Goal: Task Accomplishment & Management: Use online tool/utility

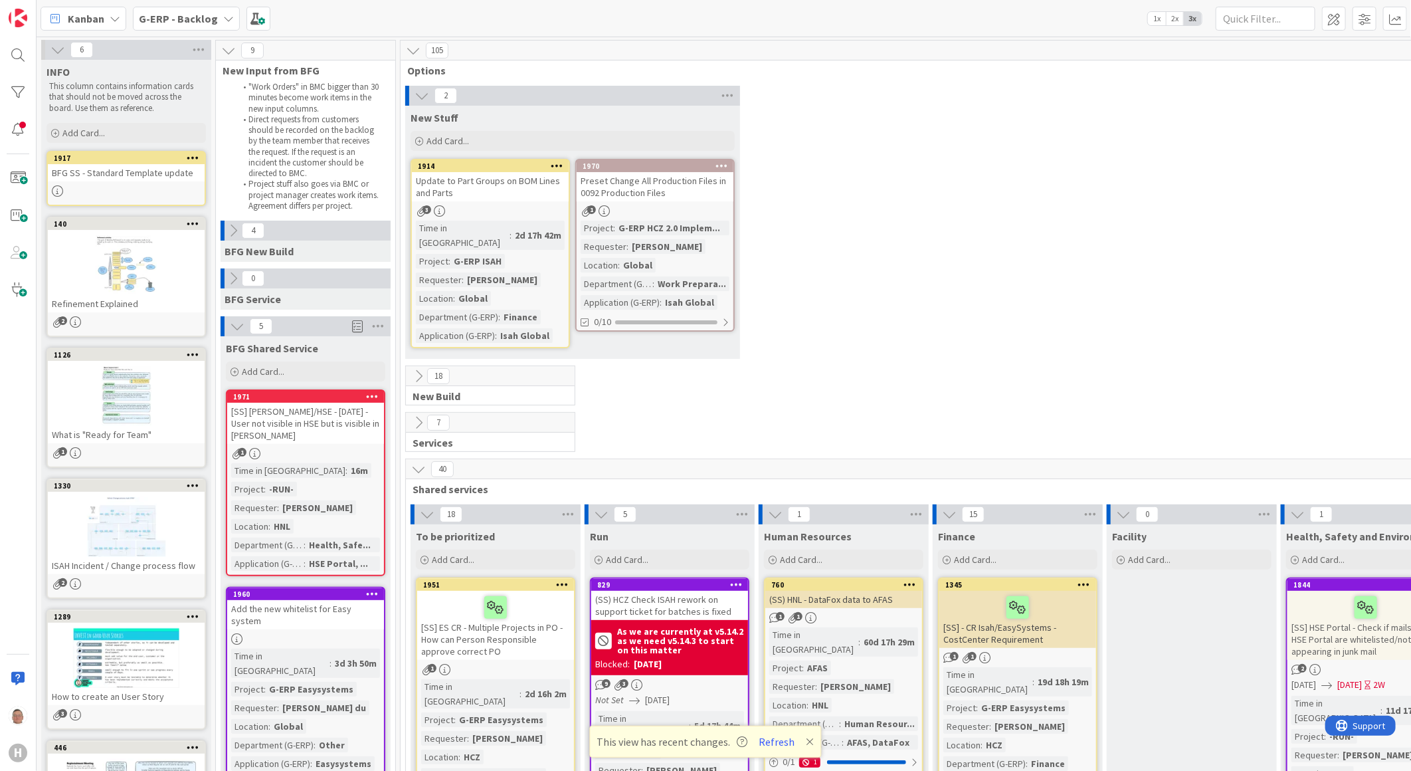
scroll to position [738, 0]
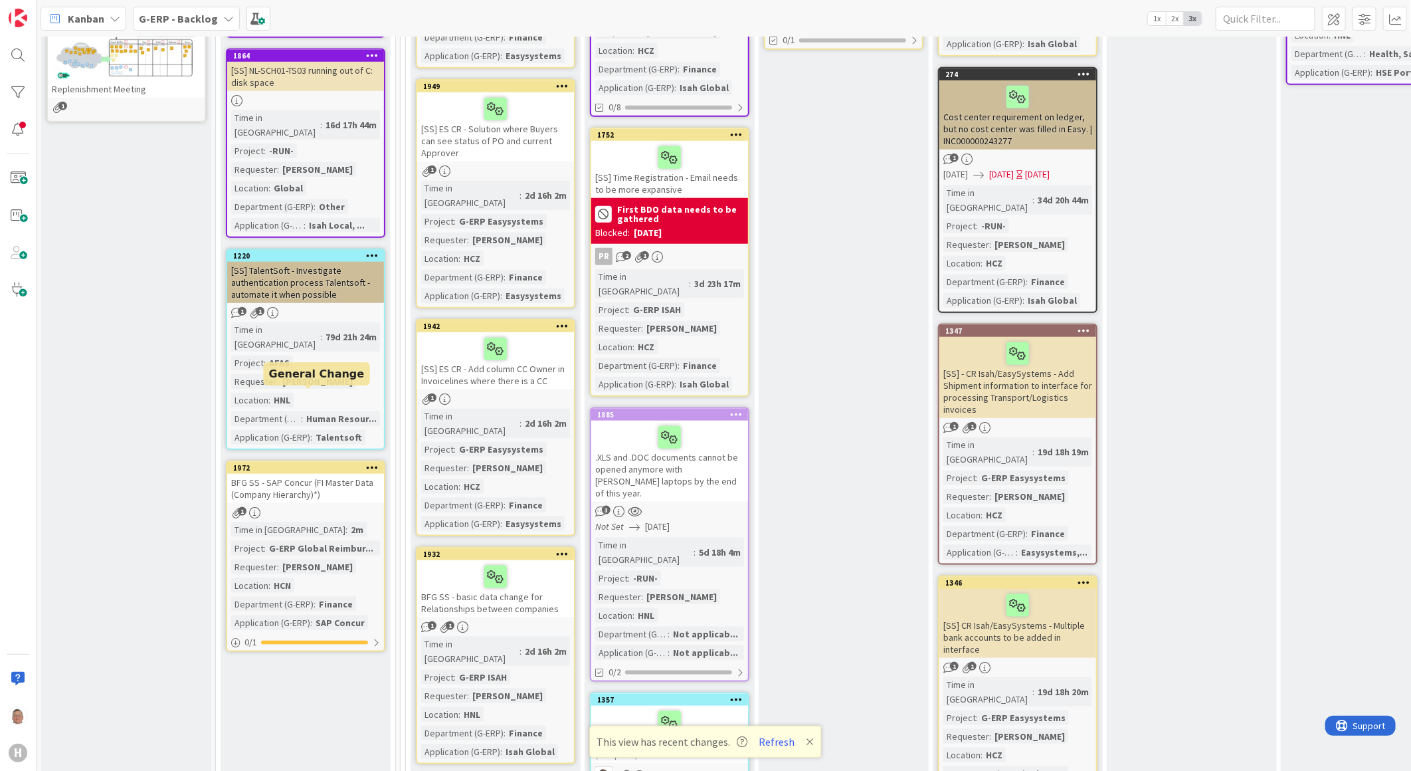
click at [330, 463] on div "1972" at bounding box center [308, 467] width 151 height 9
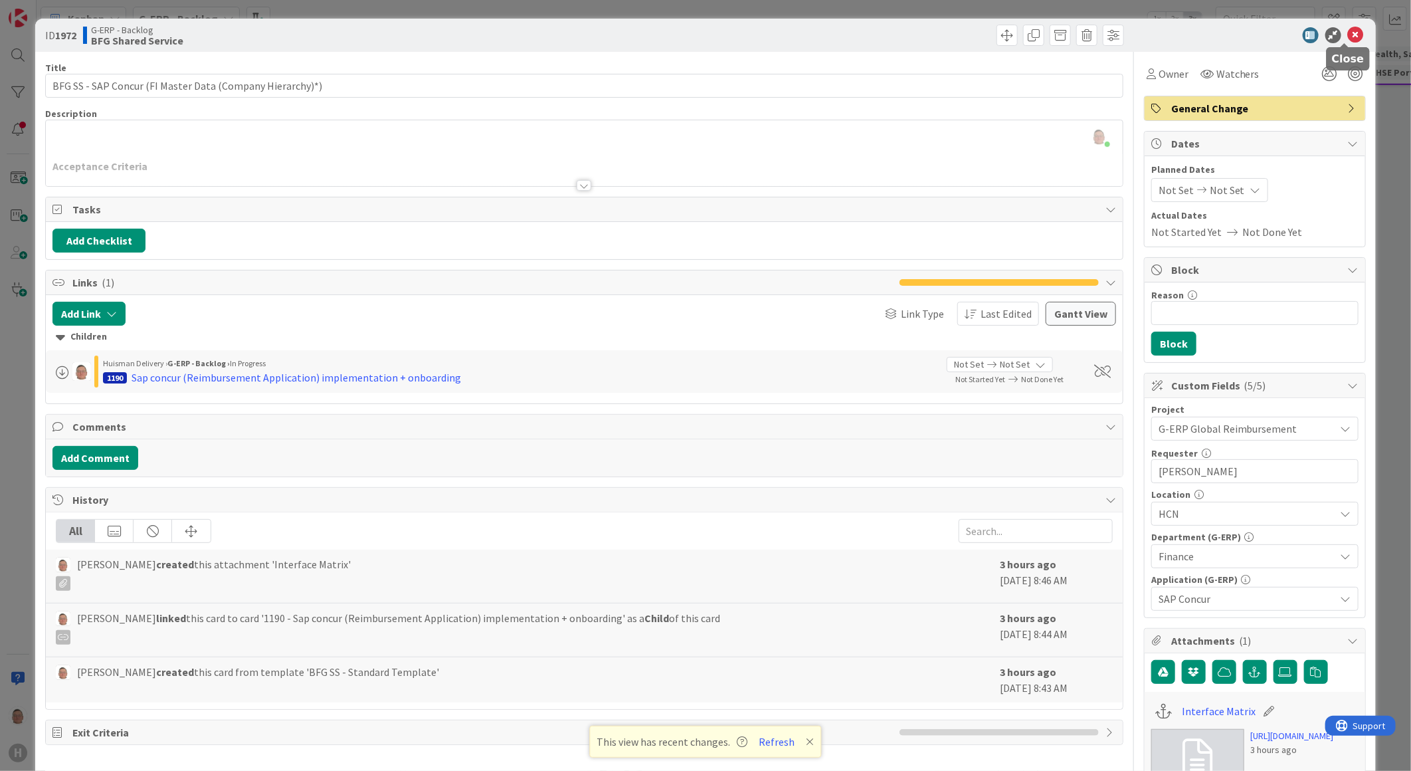
click at [1348, 31] on icon at bounding box center [1356, 35] width 16 height 16
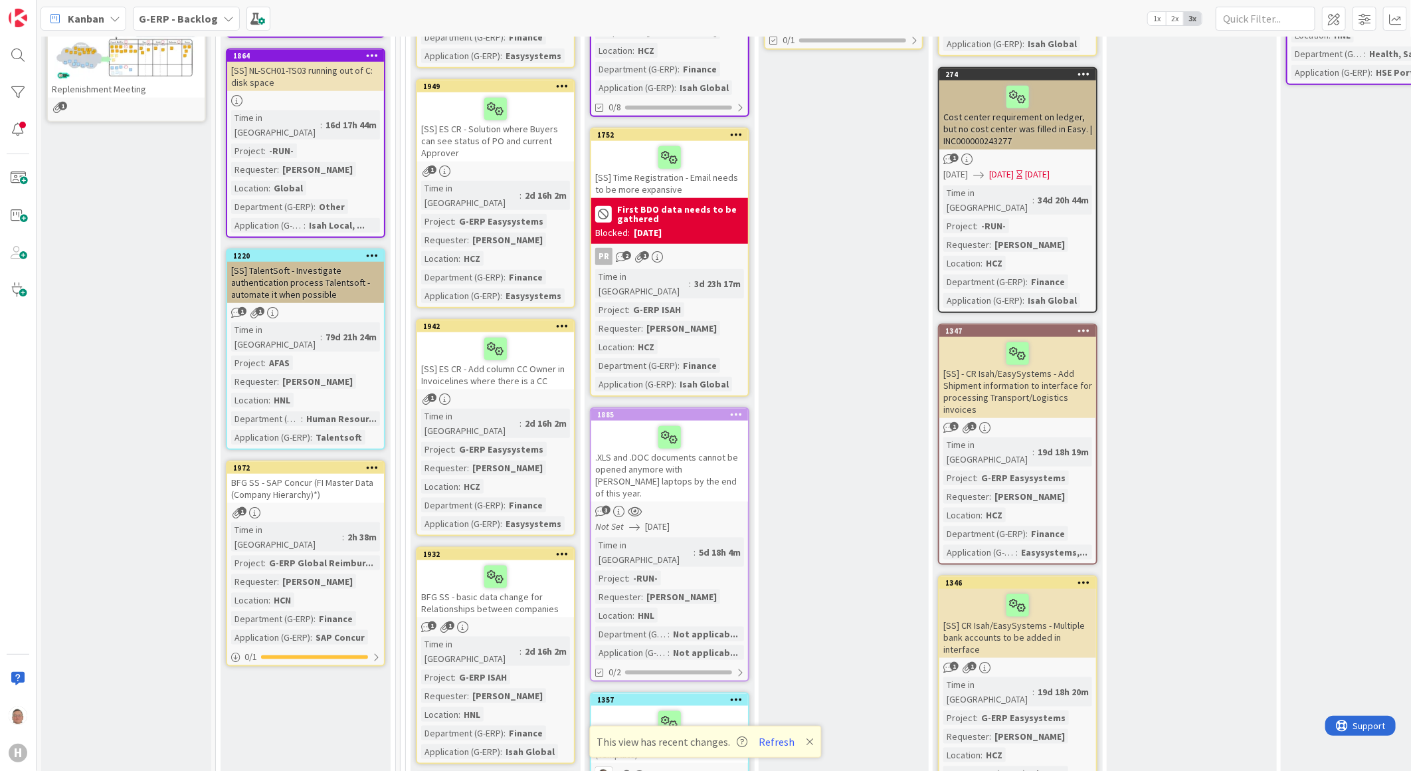
click at [373, 462] on icon at bounding box center [372, 466] width 13 height 9
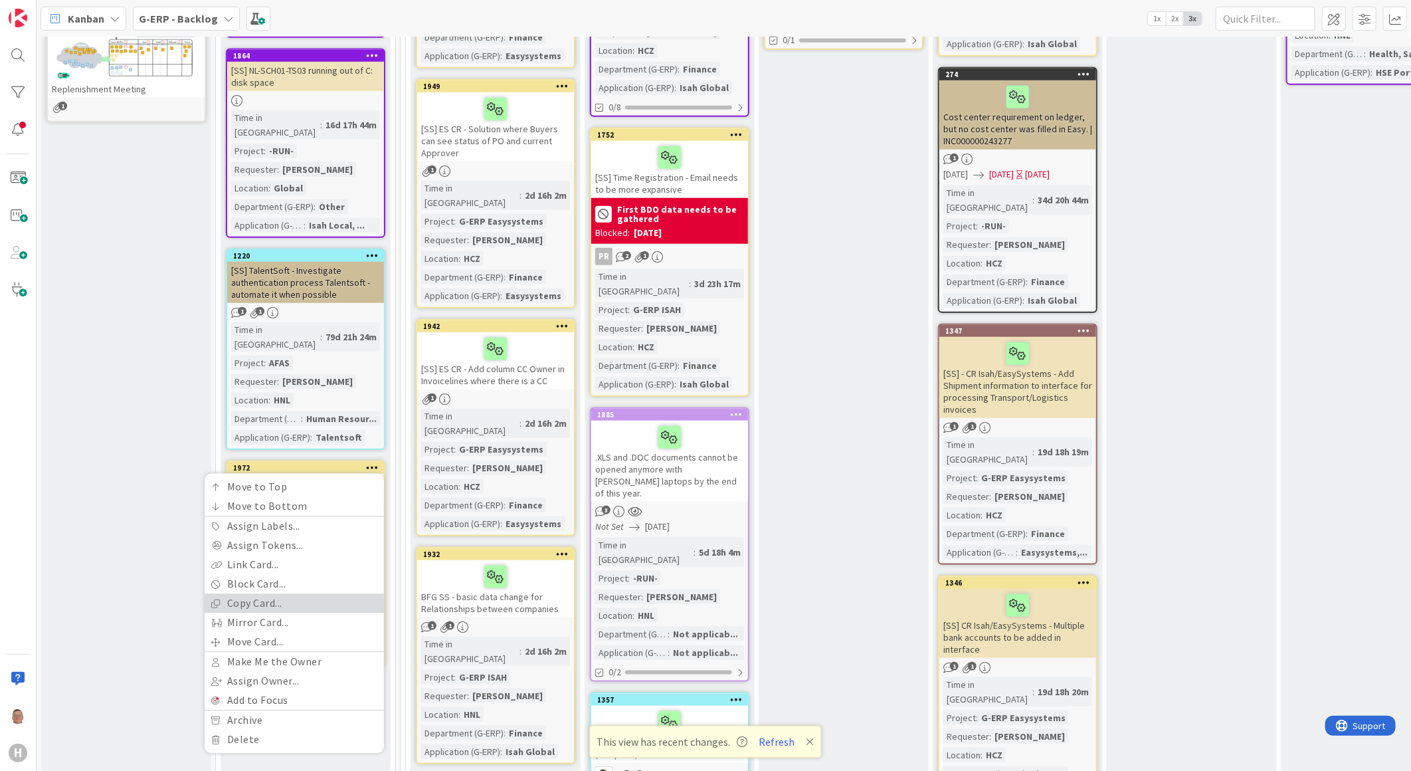
click at [313, 594] on link "Copy Card..." at bounding box center [294, 603] width 179 height 19
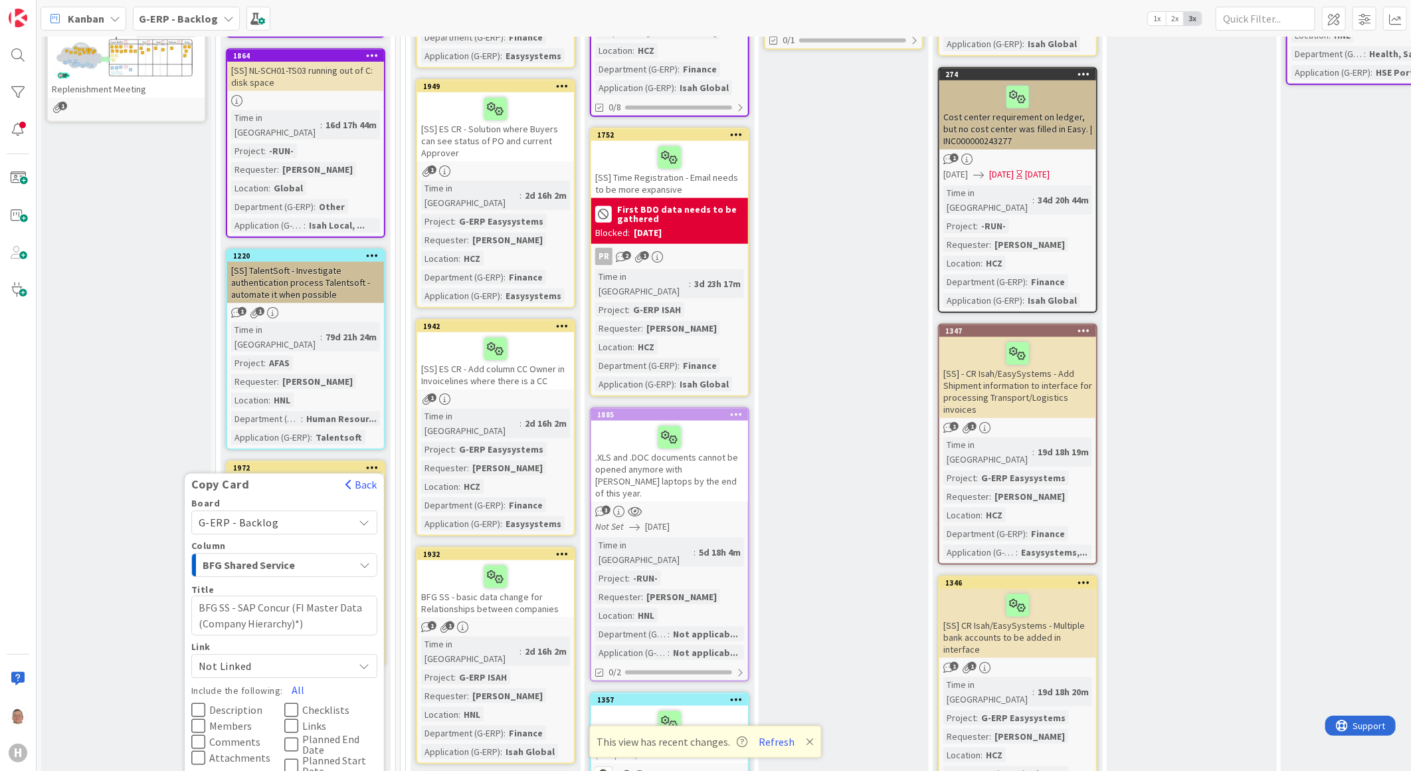
click at [197, 750] on icon at bounding box center [198, 758] width 14 height 16
click at [294, 718] on icon at bounding box center [291, 726] width 14 height 16
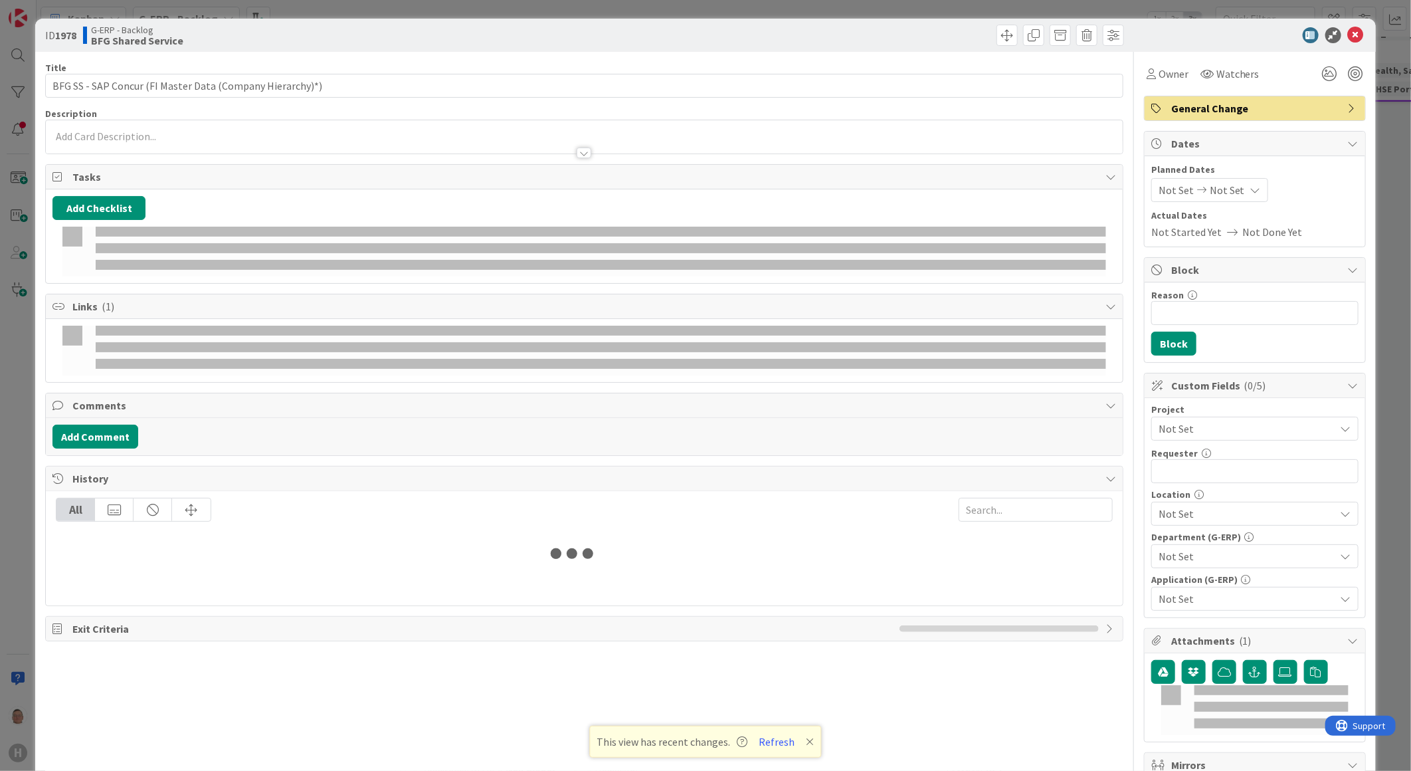
type textarea "x"
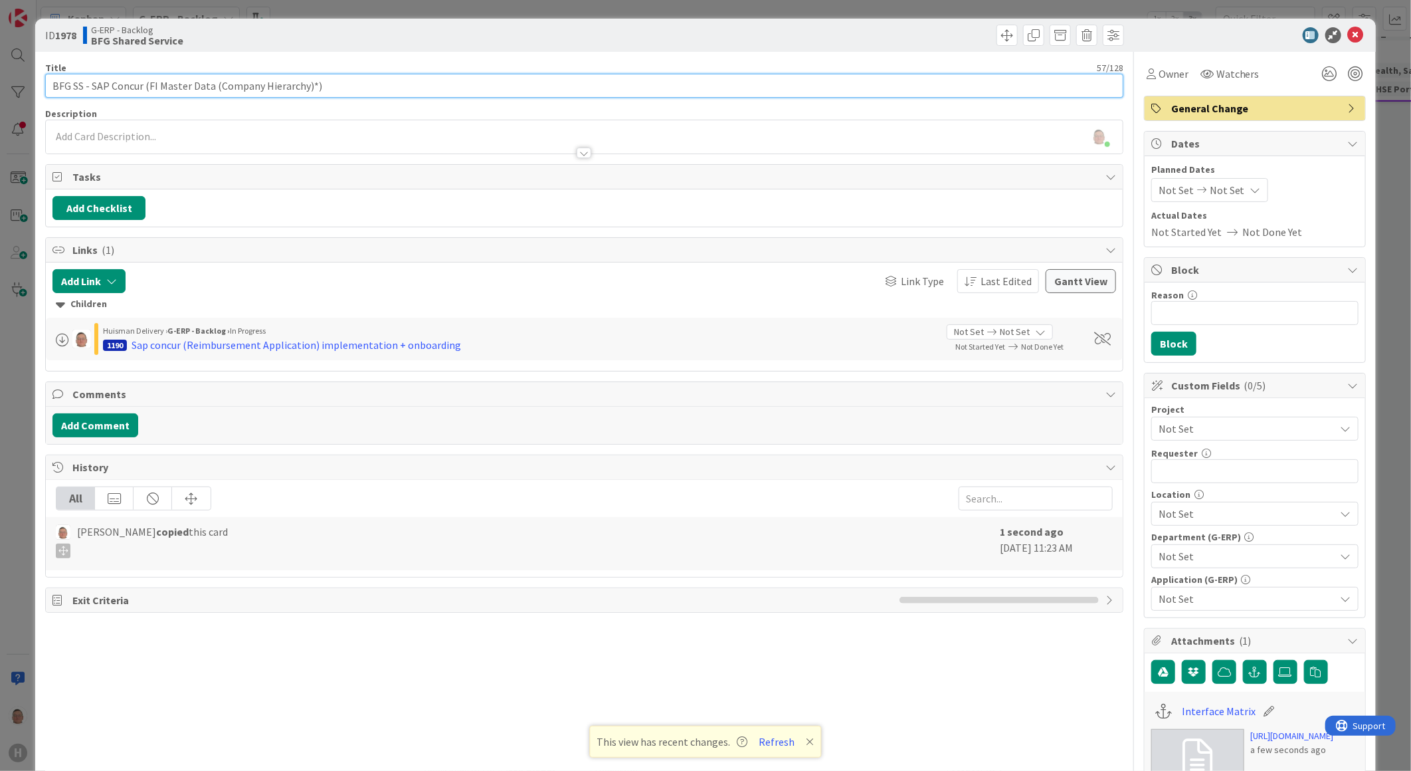
click at [376, 92] on input "BFG SS - SAP Concur (FI Master Data (Company Hierarchy)*)" at bounding box center [584, 86] width 1078 height 24
type input "BFG SS - SAP Concur (FI Master Data (Company Hierarchy)*)aa"
type textarea "x"
type input "BFG SS - SAP Concur (FI Master Data (Company Hierarchy)*)aa"
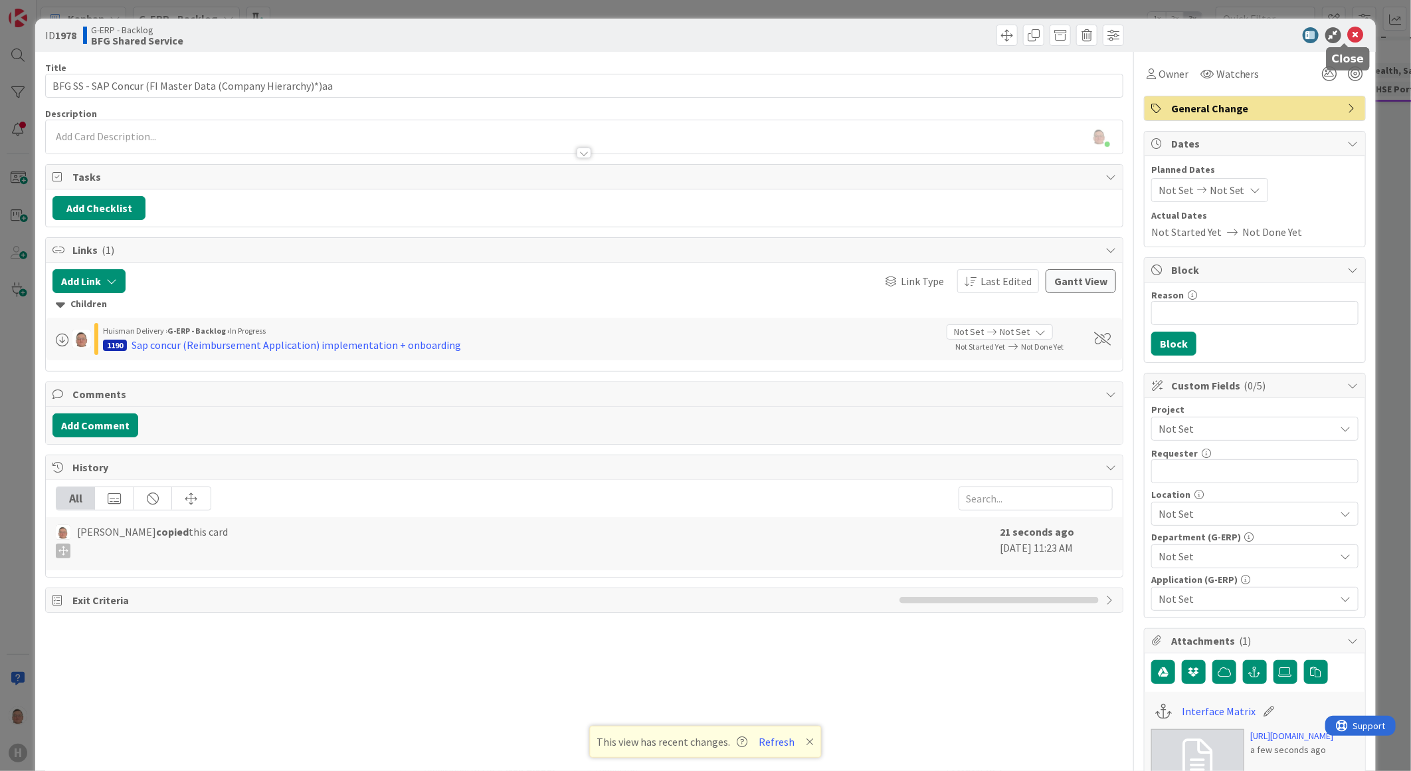
click at [1348, 30] on icon at bounding box center [1356, 35] width 16 height 16
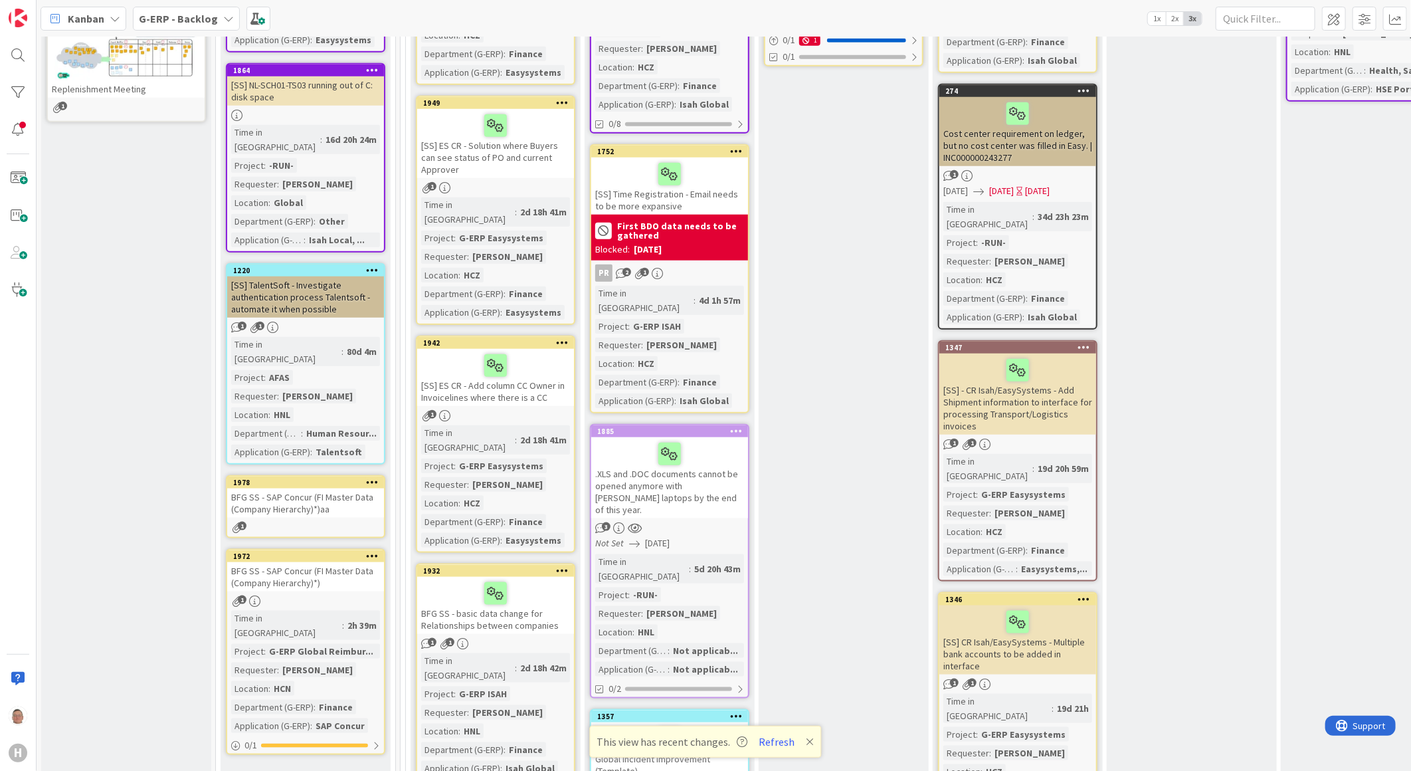
click at [373, 477] on icon at bounding box center [372, 481] width 13 height 9
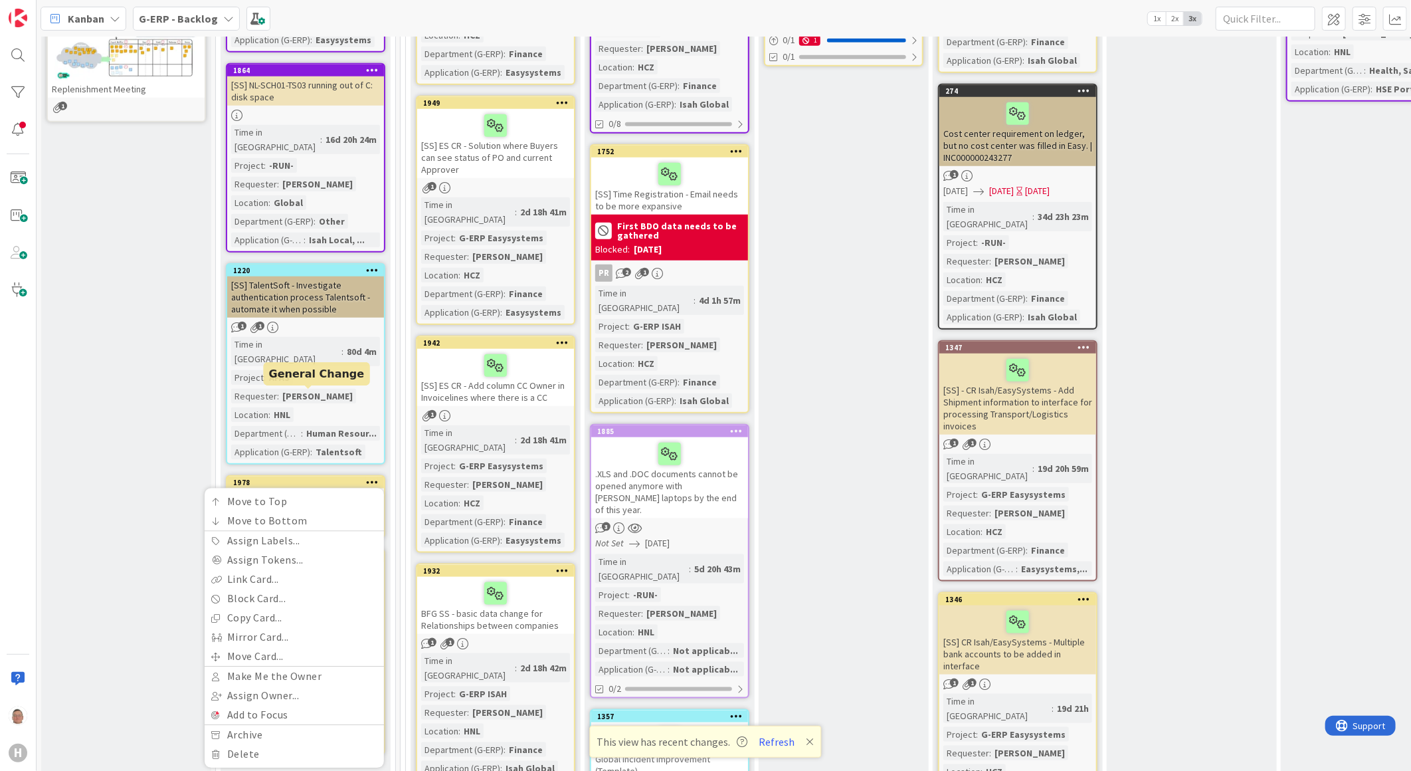
click at [314, 478] on div "1978" at bounding box center [308, 482] width 151 height 9
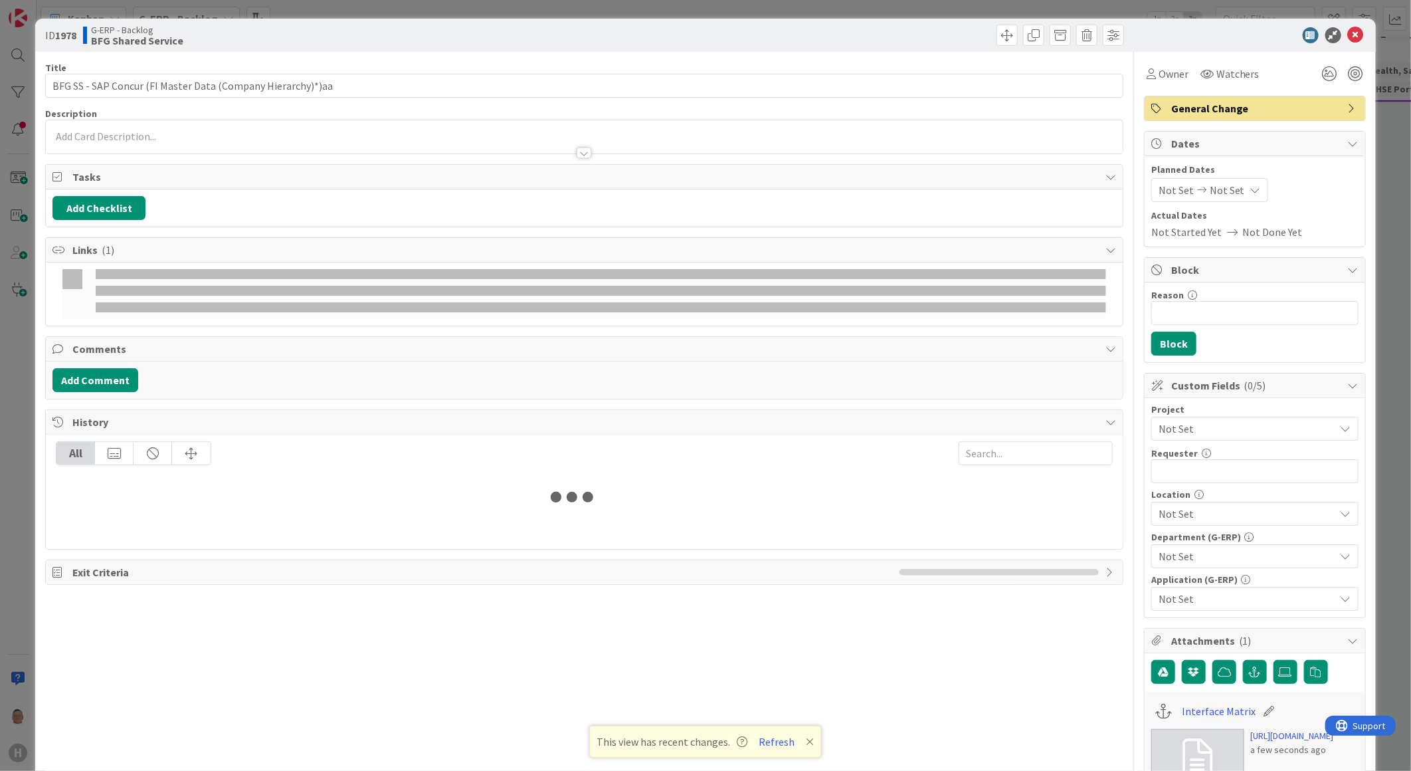
type textarea "x"
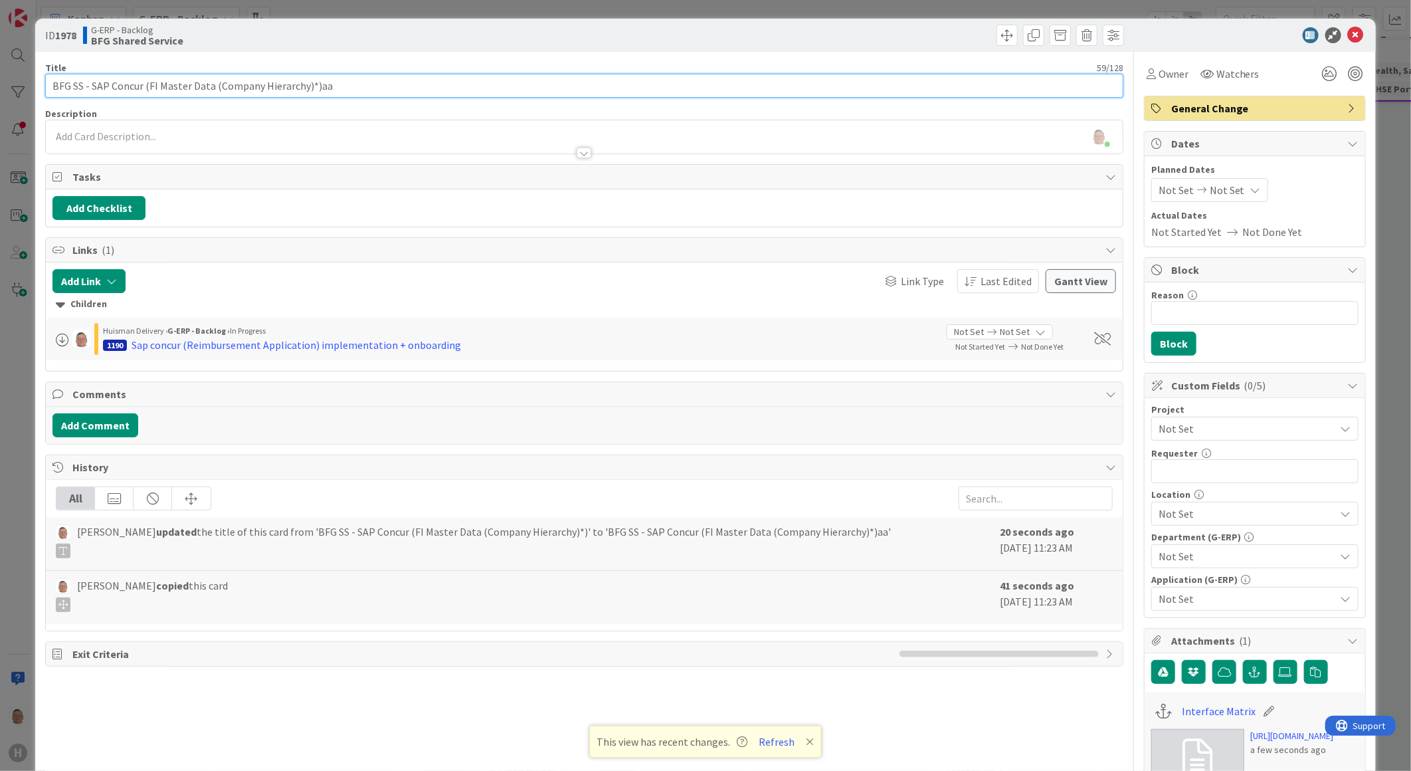
click at [147, 85] on input "BFG SS - SAP Concur (FI Master Data (Company Hierarchy)*)aa" at bounding box center [584, 86] width 1078 height 24
type input "BFG SS - SAP Concur ()"
type textarea "x"
type input "BFG SS - SAP Concur (SF)"
type textarea "x"
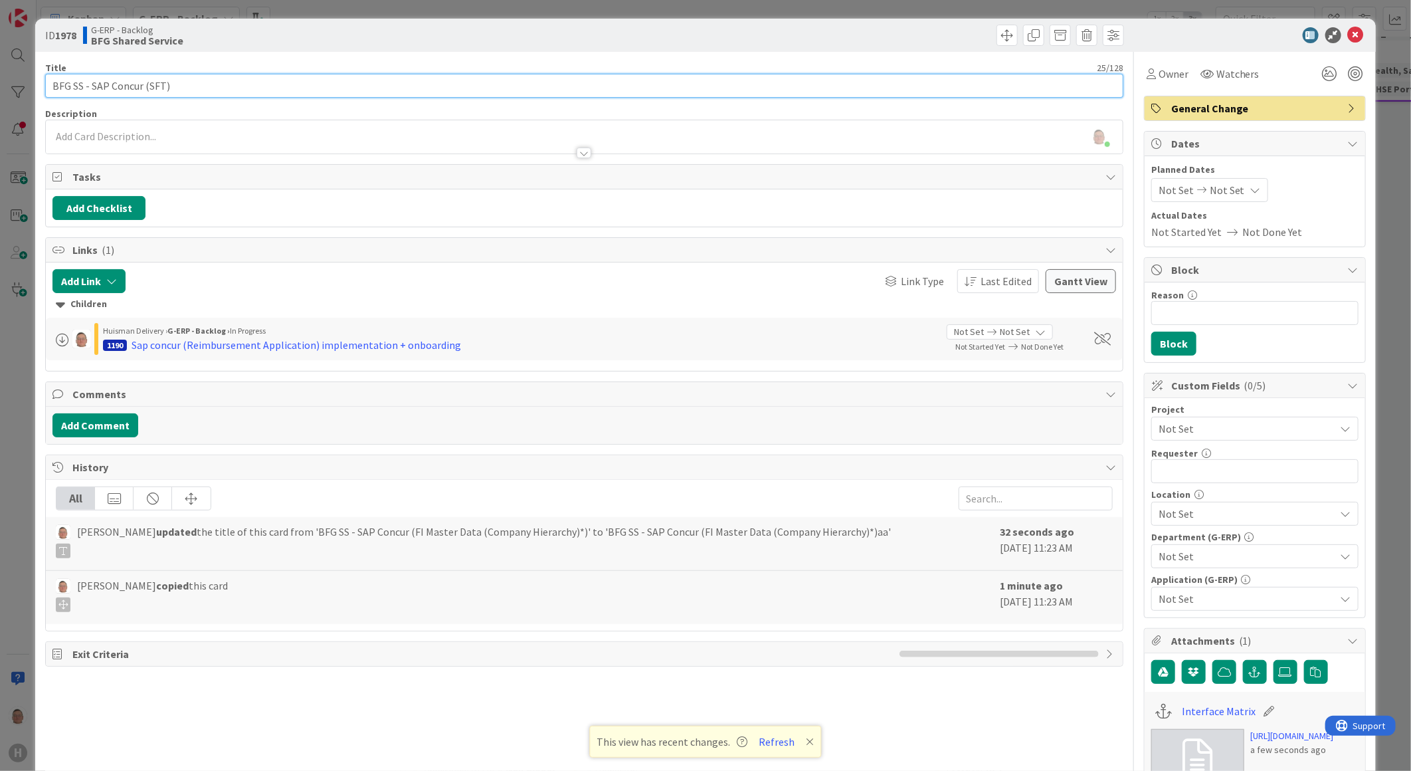
type input "BFG SS - SAP Concur (SFTP)"
type textarea "x"
type input "BFG SS - SAP Concur (SFTP )"
type textarea "x"
type input "BFG SS - SAP Concur (SFTP Solu)"
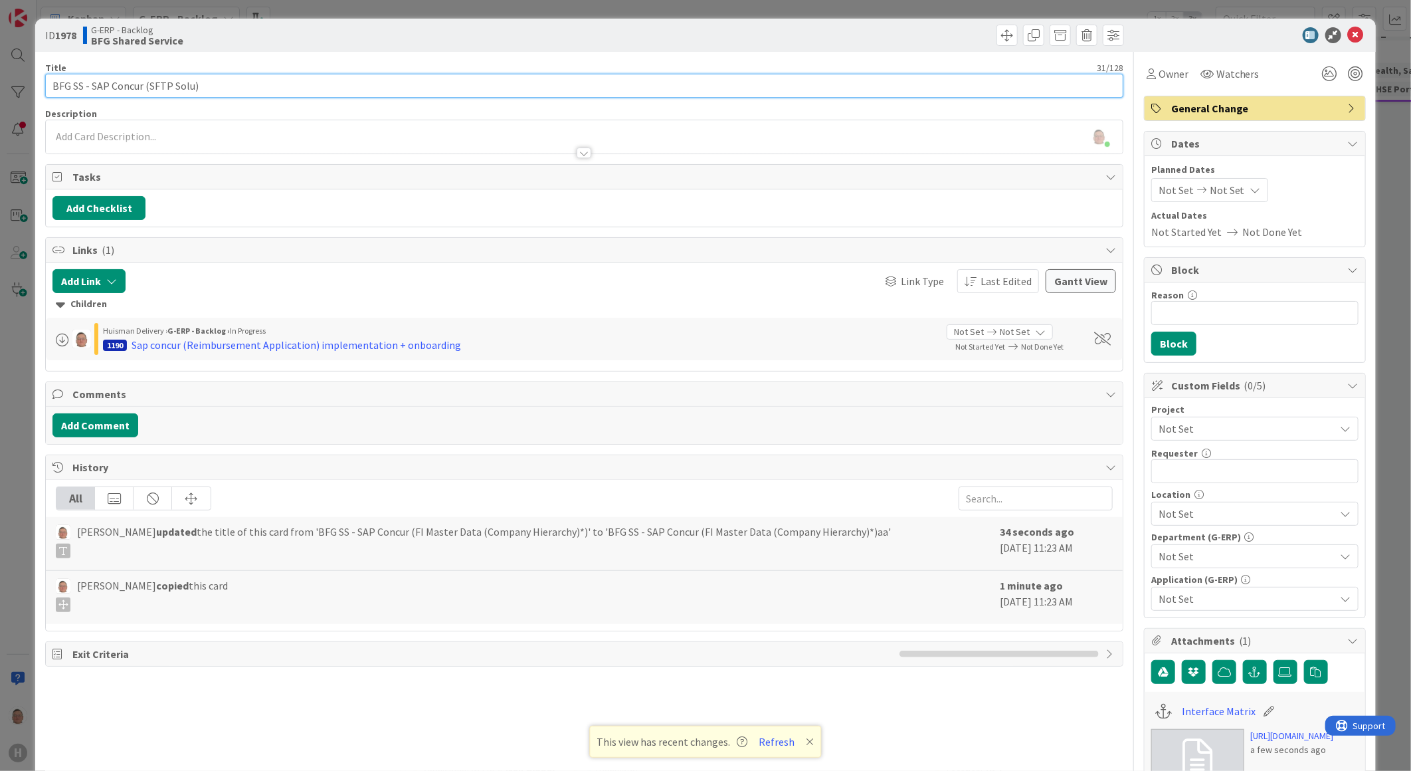
type textarea "x"
type input "BFG SS - SAP Concur (SFTP Solut)"
type textarea "x"
type input "BFG SS - SAP Concur (SFTP Soluti)"
type textarea "x"
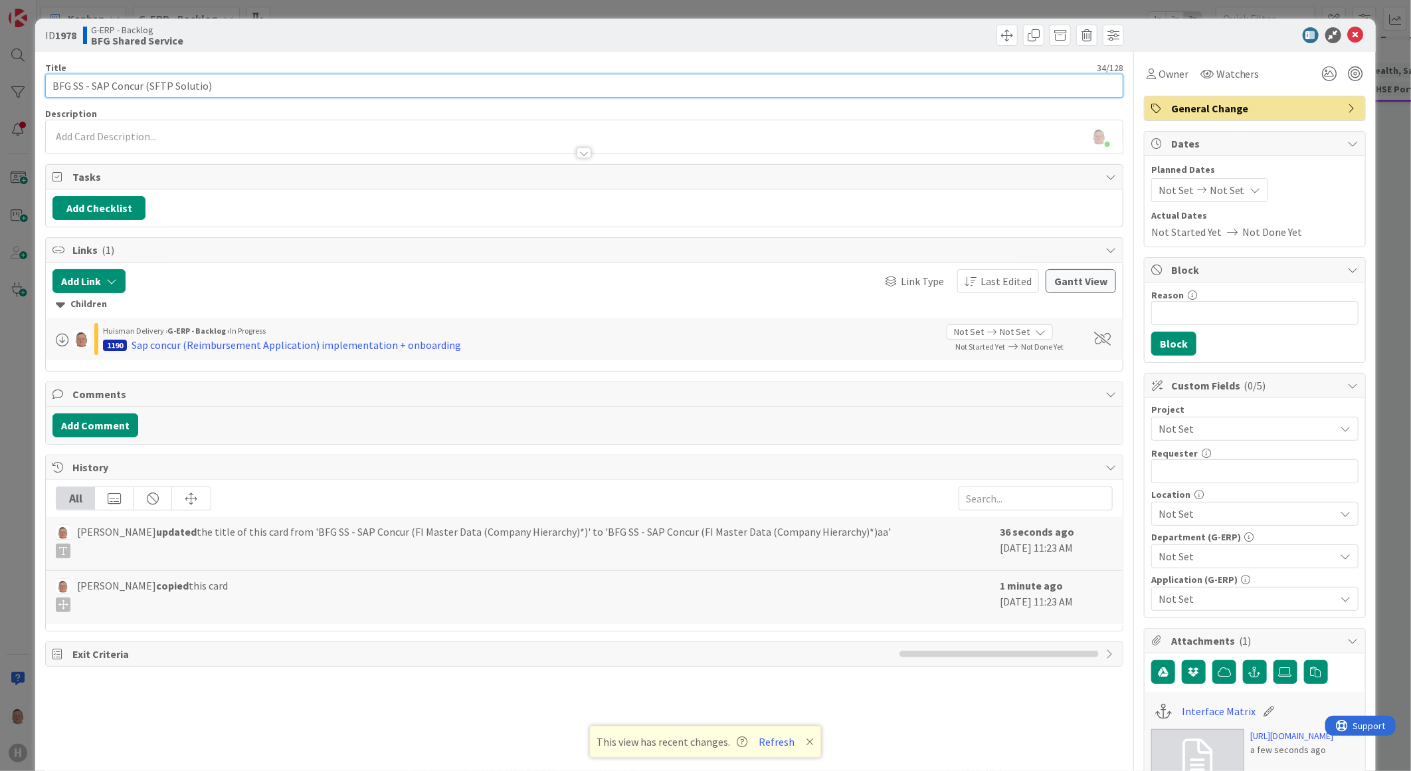
type input "BFG SS - SAP Concur (SFTP Solution)"
type textarea "x"
type input "BFG SS - SAP Concur (SFTP Solution)"
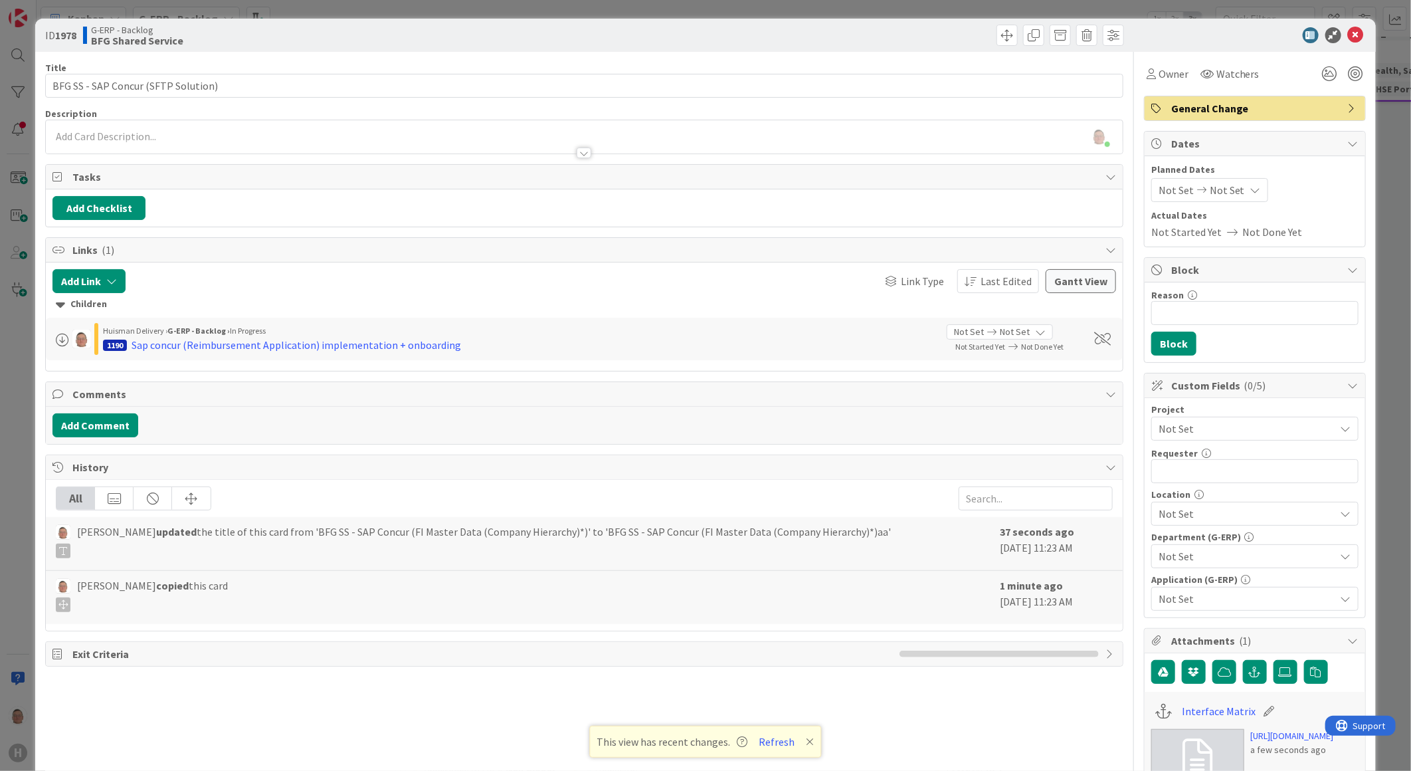
click at [191, 134] on div "[PERSON_NAME] just joined" at bounding box center [584, 136] width 1077 height 33
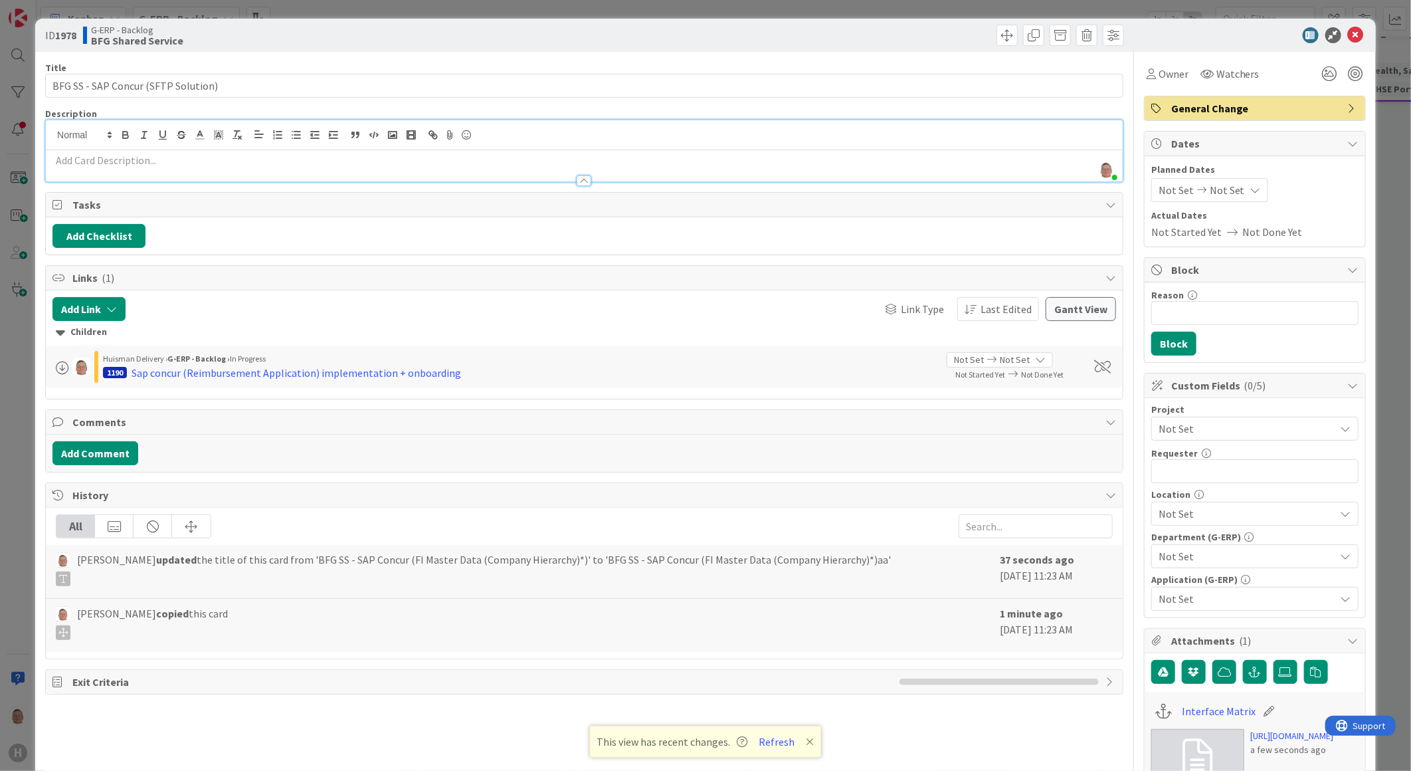
click at [579, 183] on div at bounding box center [584, 180] width 15 height 11
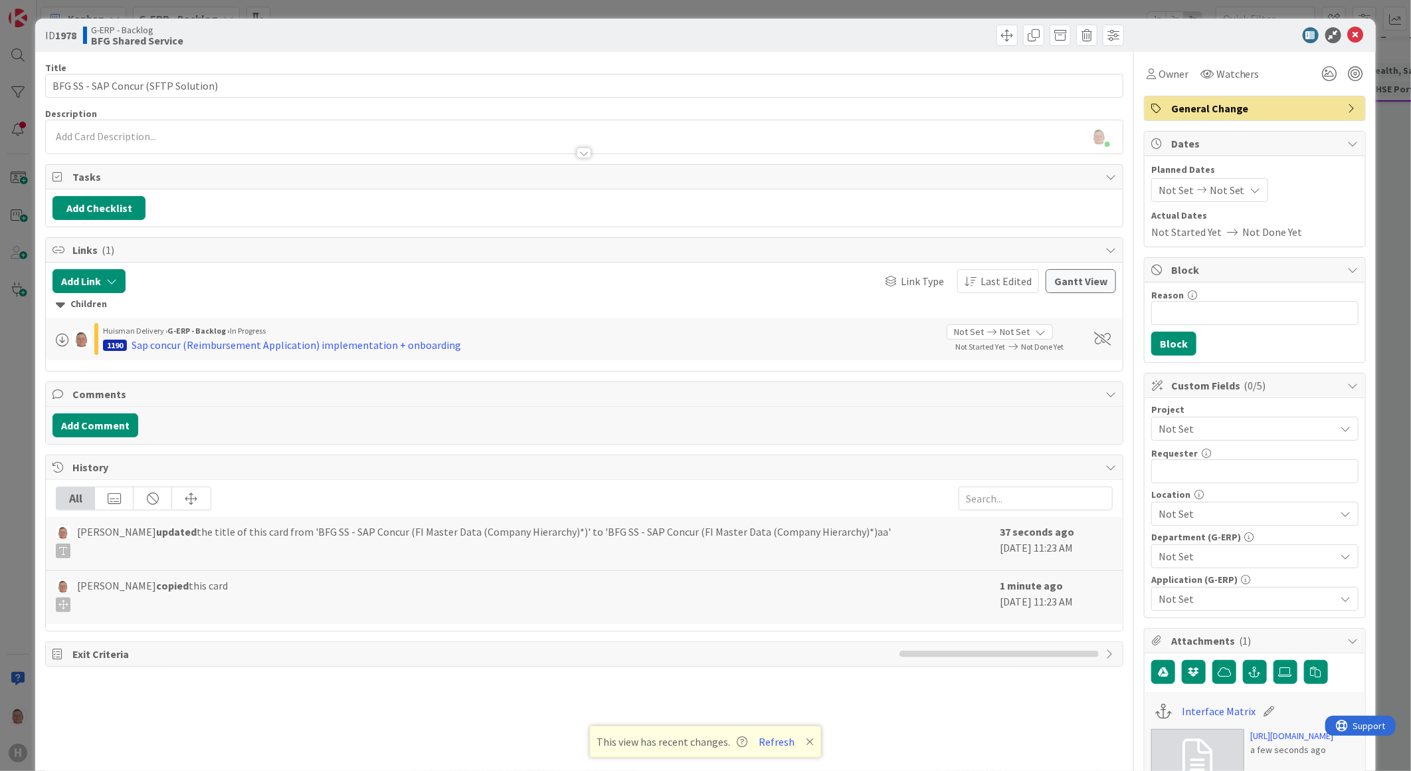
click at [579, 155] on div at bounding box center [584, 152] width 15 height 11
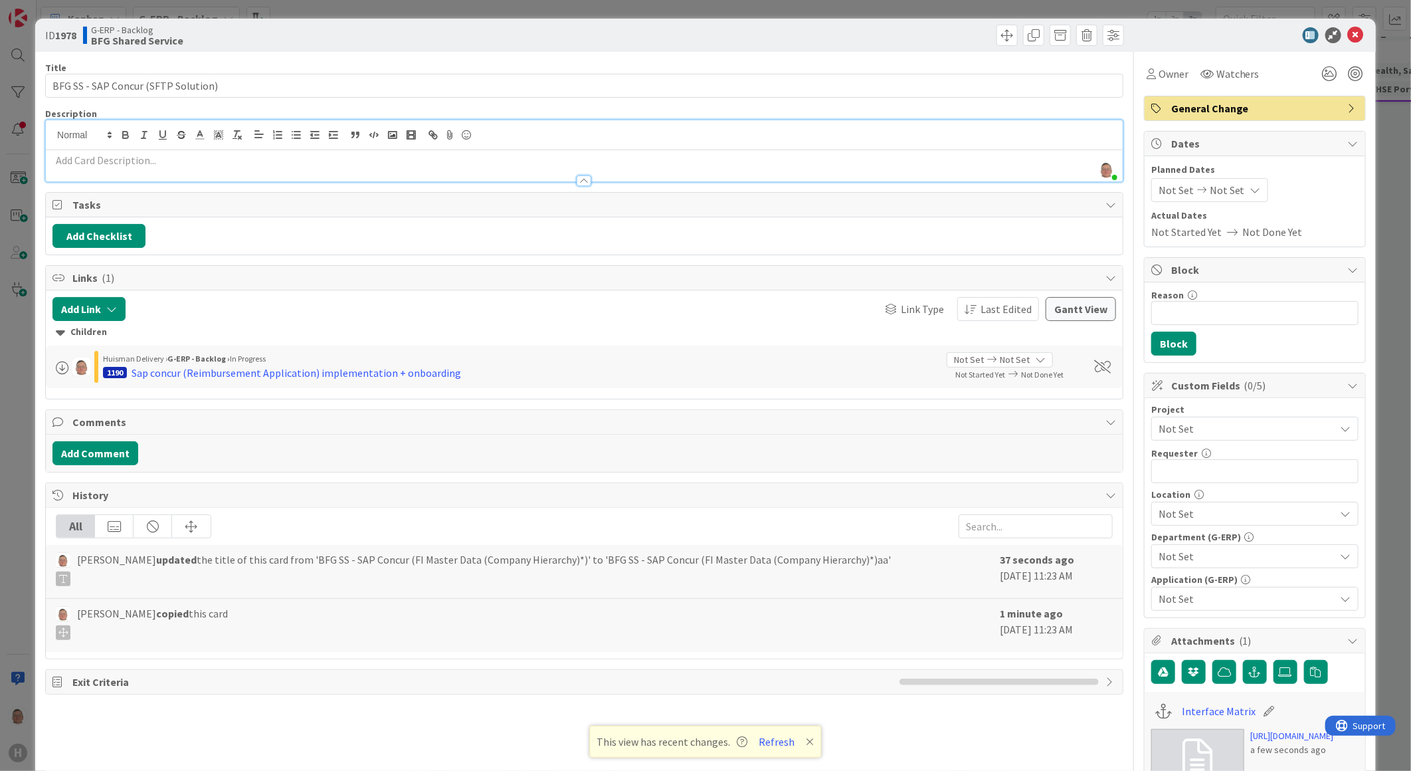
click at [1230, 429] on span "Not Set" at bounding box center [1244, 428] width 170 height 19
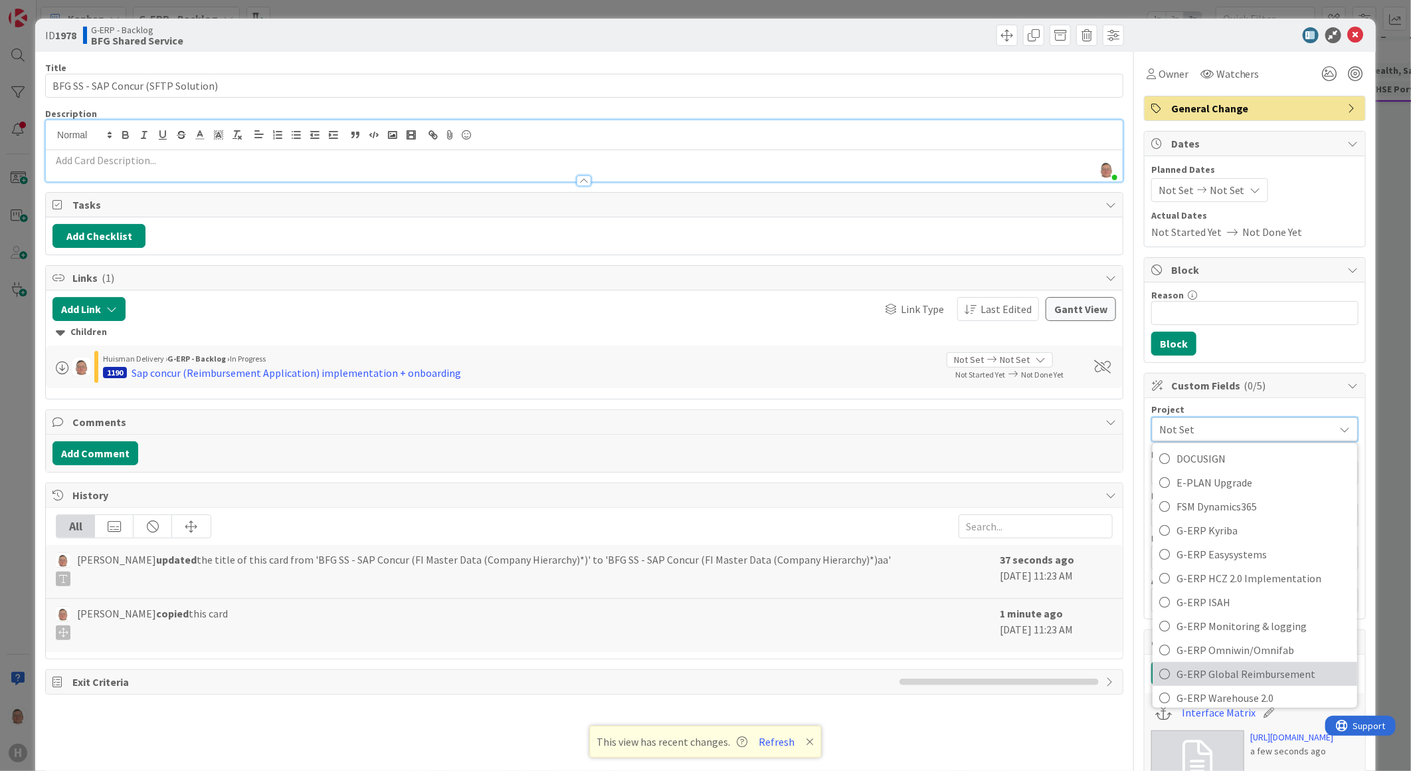
scroll to position [442, 0]
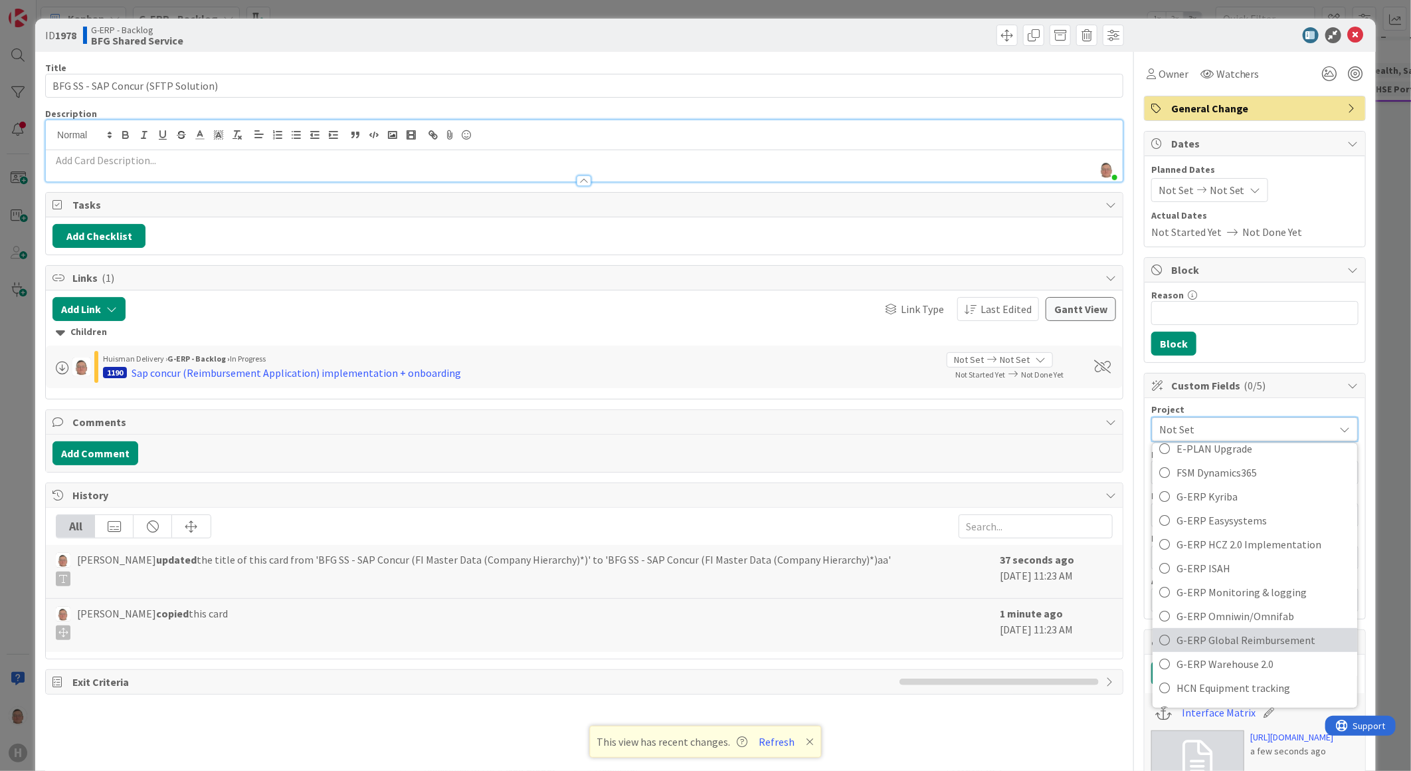
click at [1259, 640] on span "G-ERP Global Reimbursement" at bounding box center [1264, 640] width 174 height 20
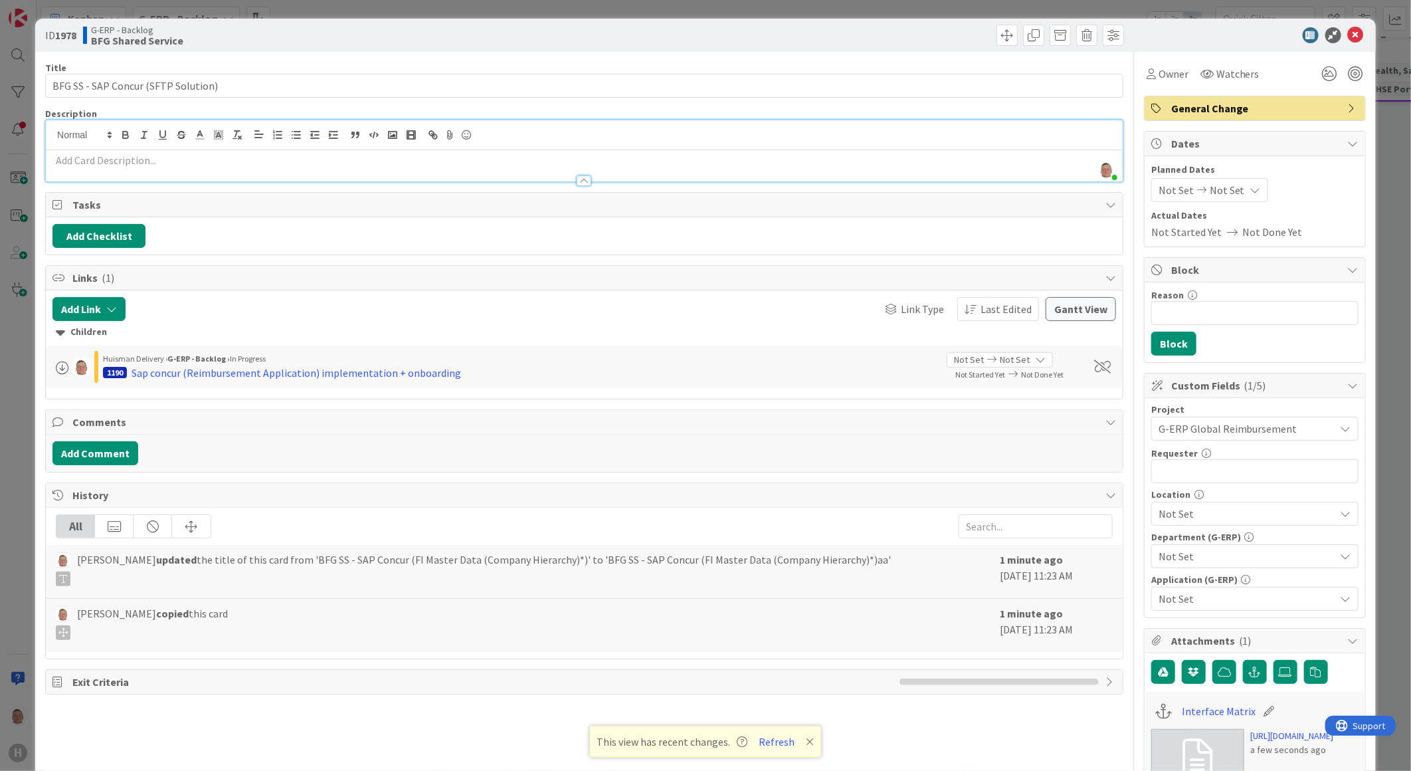
type textarea "x"
click at [1206, 470] on input "text" at bounding box center [1254, 471] width 207 height 24
type input "[PERSON_NAME]"
type textarea "x"
type input "[PERSON_NAME]"
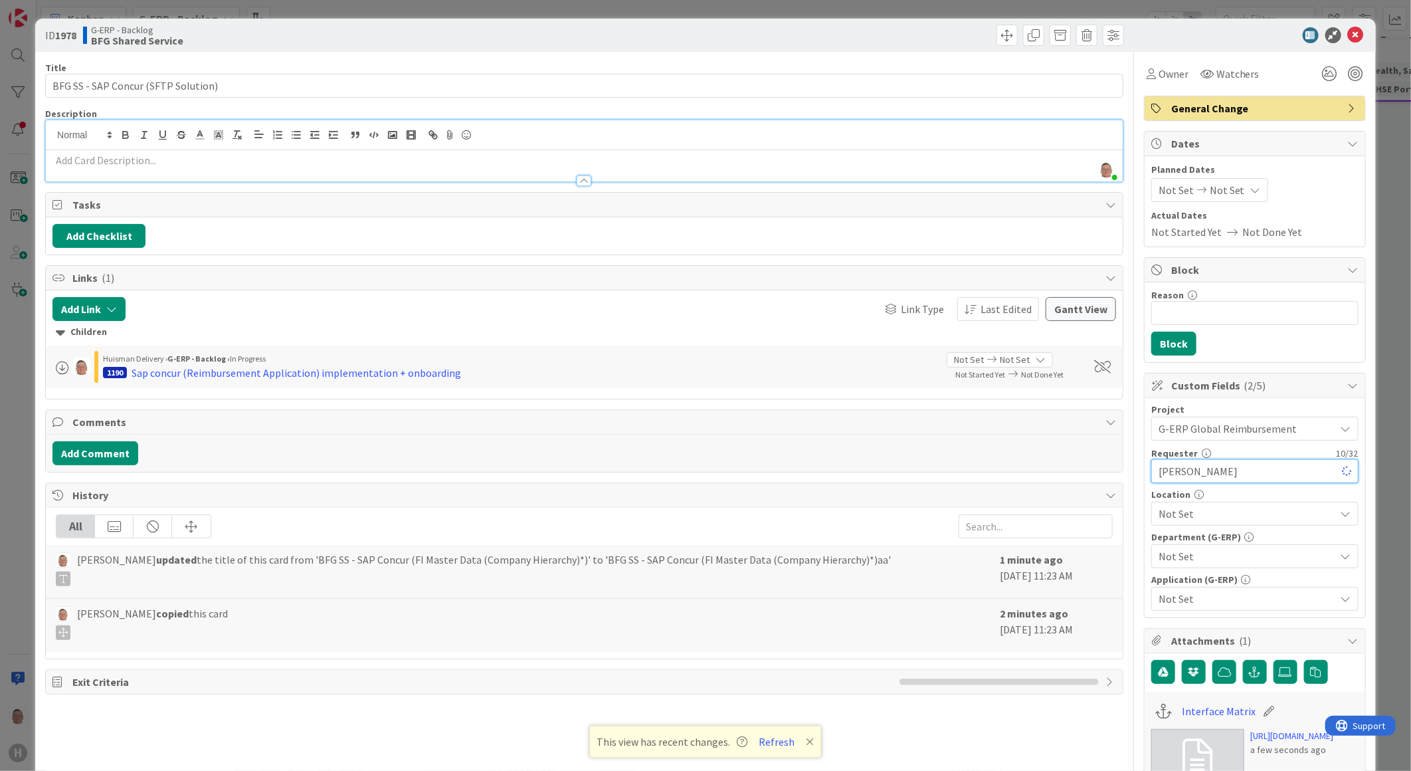
type textarea "x"
type input "[PERSON_NAME]"
click at [1297, 512] on span "Not Set" at bounding box center [1247, 514] width 177 height 16
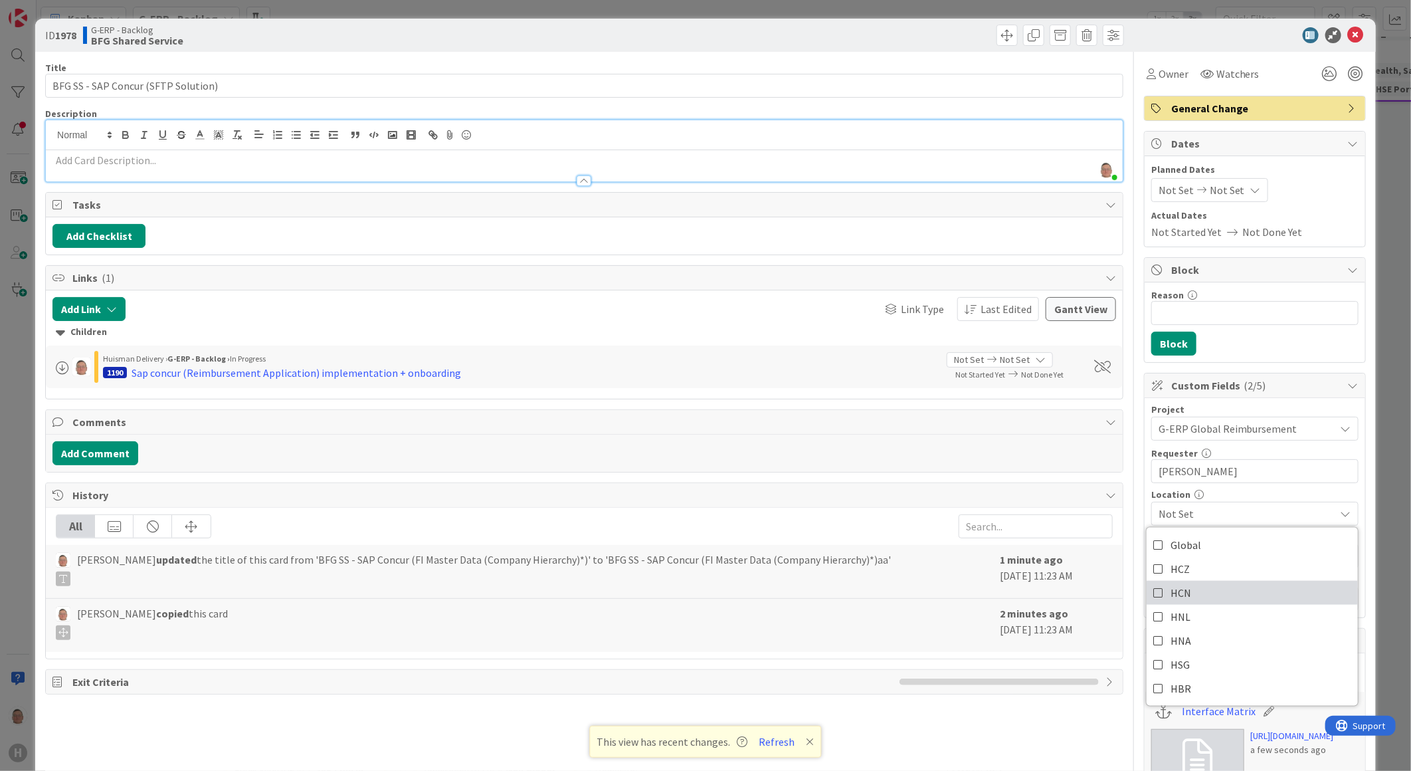
click at [1183, 589] on link "HCN" at bounding box center [1252, 593] width 211 height 24
click at [1185, 589] on link "HCN" at bounding box center [1252, 593] width 211 height 24
click at [1153, 590] on icon at bounding box center [1158, 593] width 11 height 20
click at [1153, 614] on icon at bounding box center [1158, 617] width 11 height 20
click at [1323, 492] on div "Location" at bounding box center [1254, 494] width 207 height 9
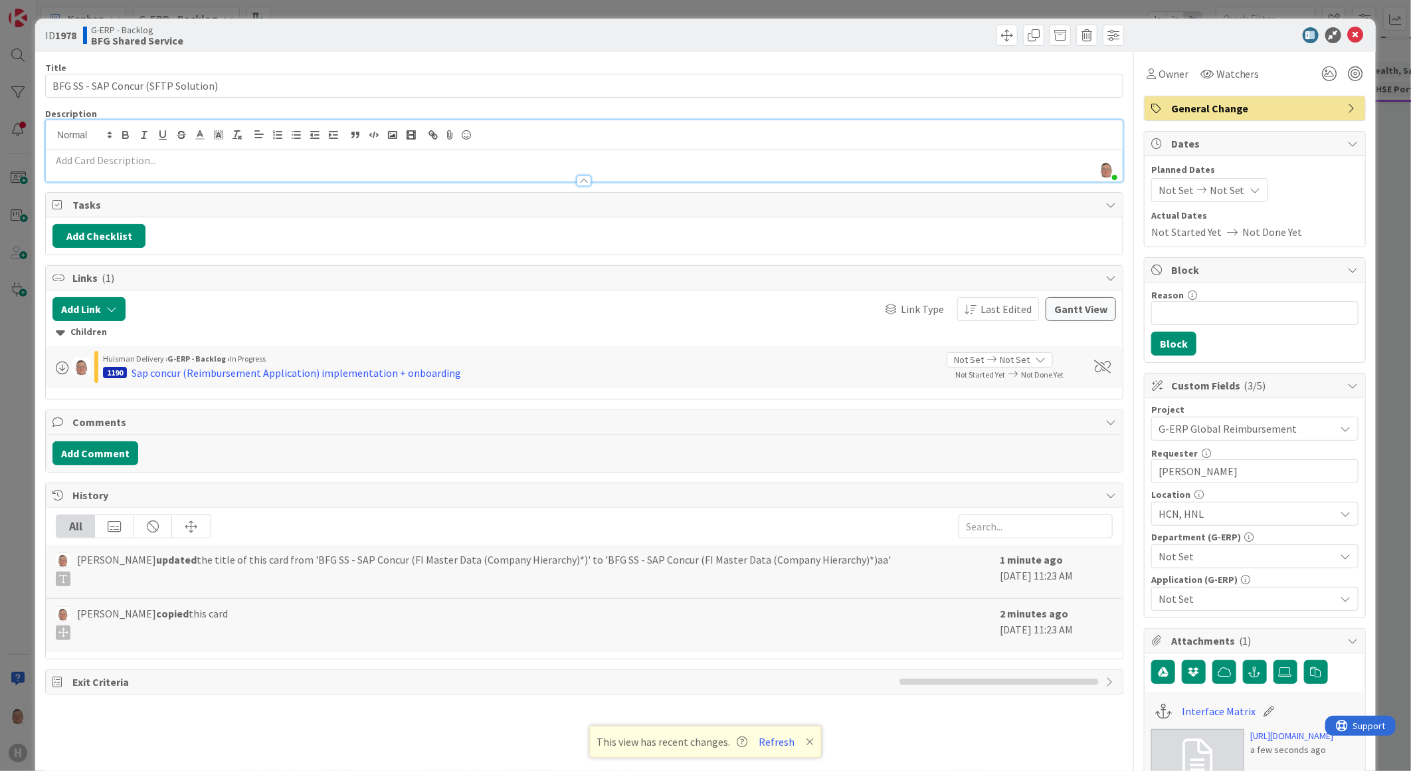
click at [1341, 557] on icon at bounding box center [1346, 556] width 11 height 11
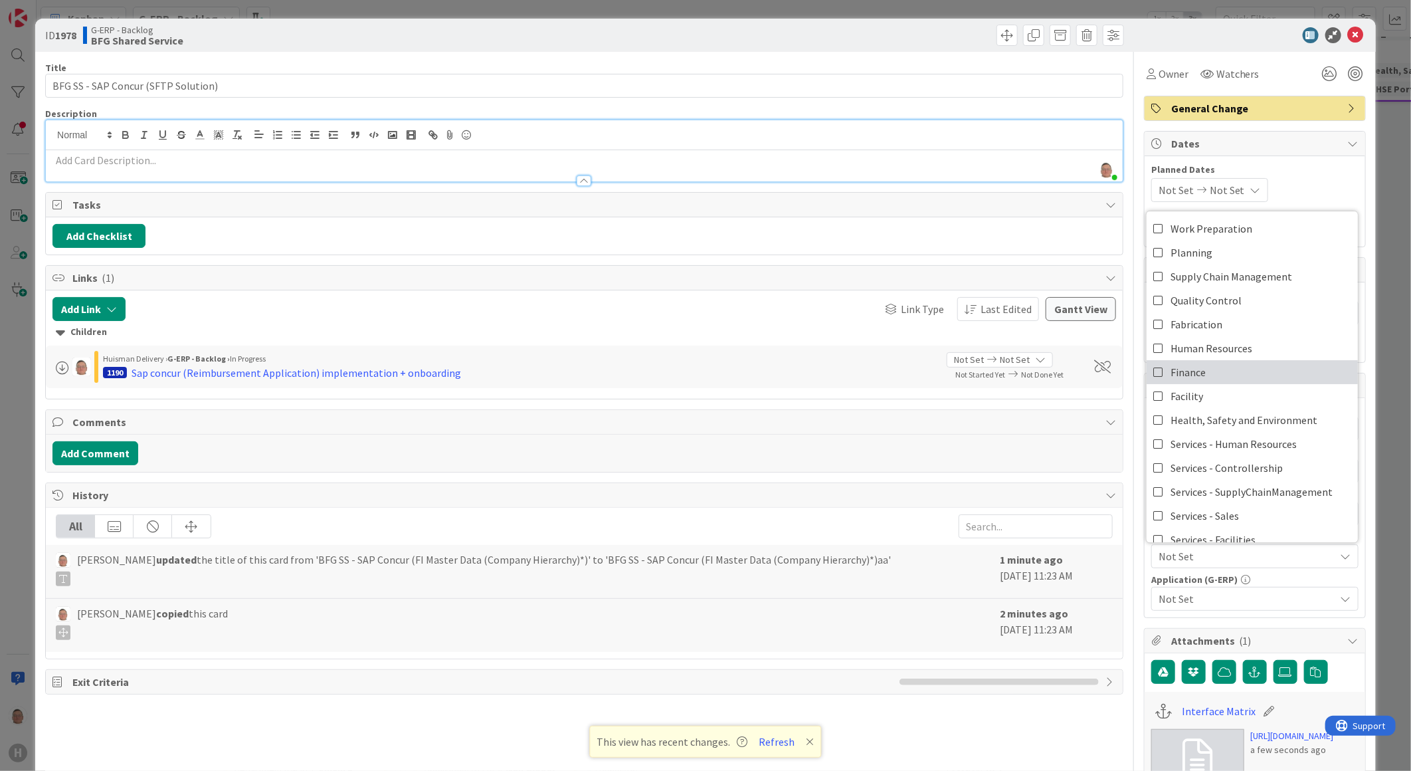
click at [1173, 380] on span "Finance" at bounding box center [1188, 372] width 35 height 20
click at [1341, 595] on icon at bounding box center [1346, 598] width 11 height 11
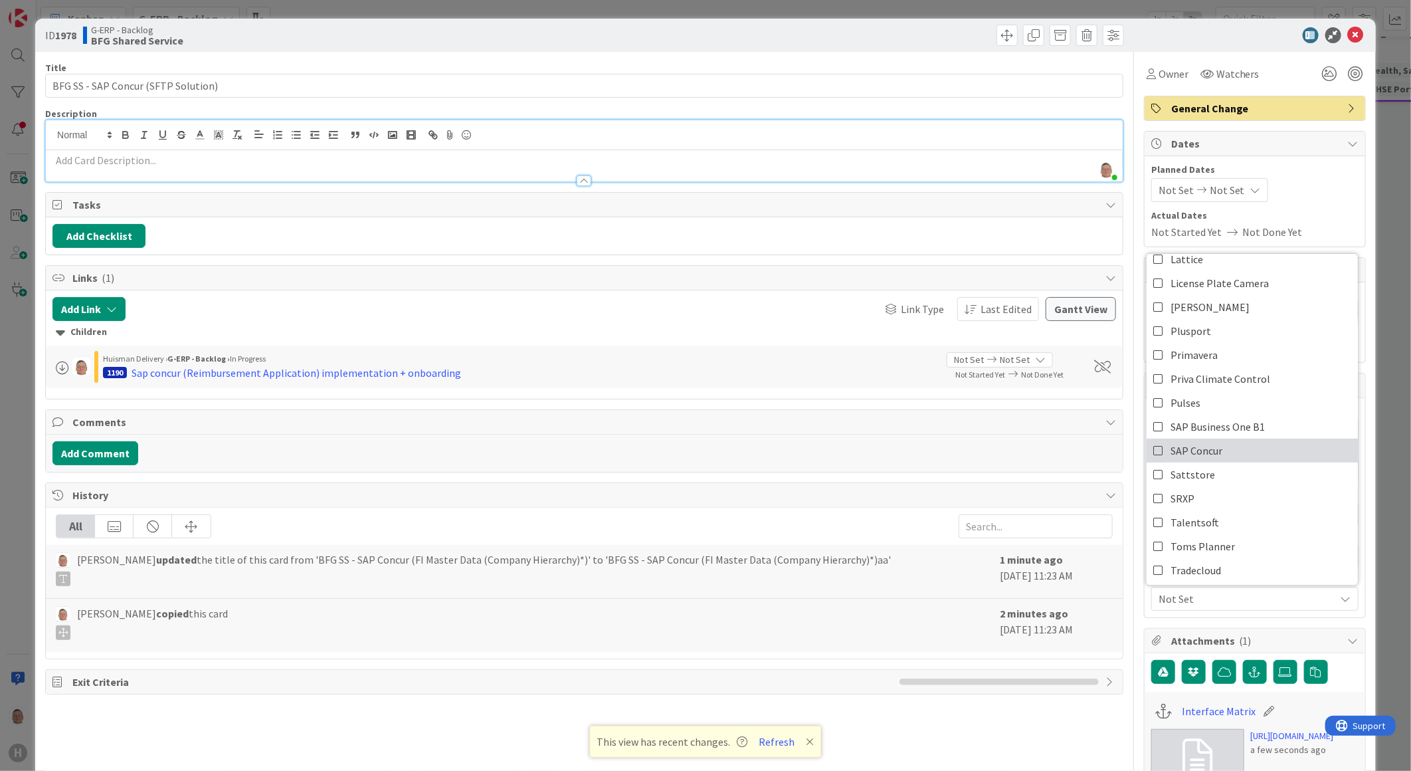
click at [1208, 447] on span "SAP Concur" at bounding box center [1197, 450] width 52 height 20
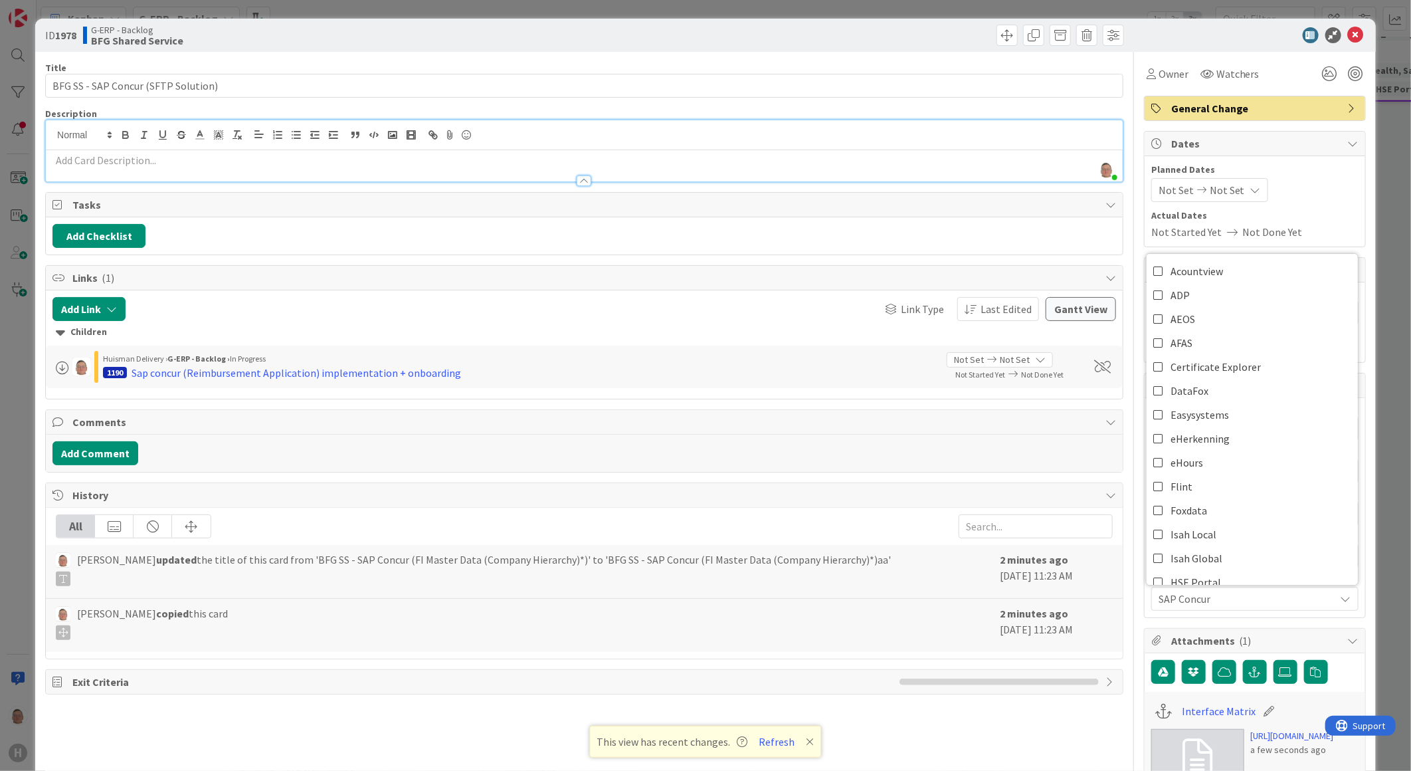
type textarea "x"
click at [1209, 43] on div at bounding box center [1248, 35] width 235 height 16
click at [118, 155] on p at bounding box center [584, 160] width 1064 height 15
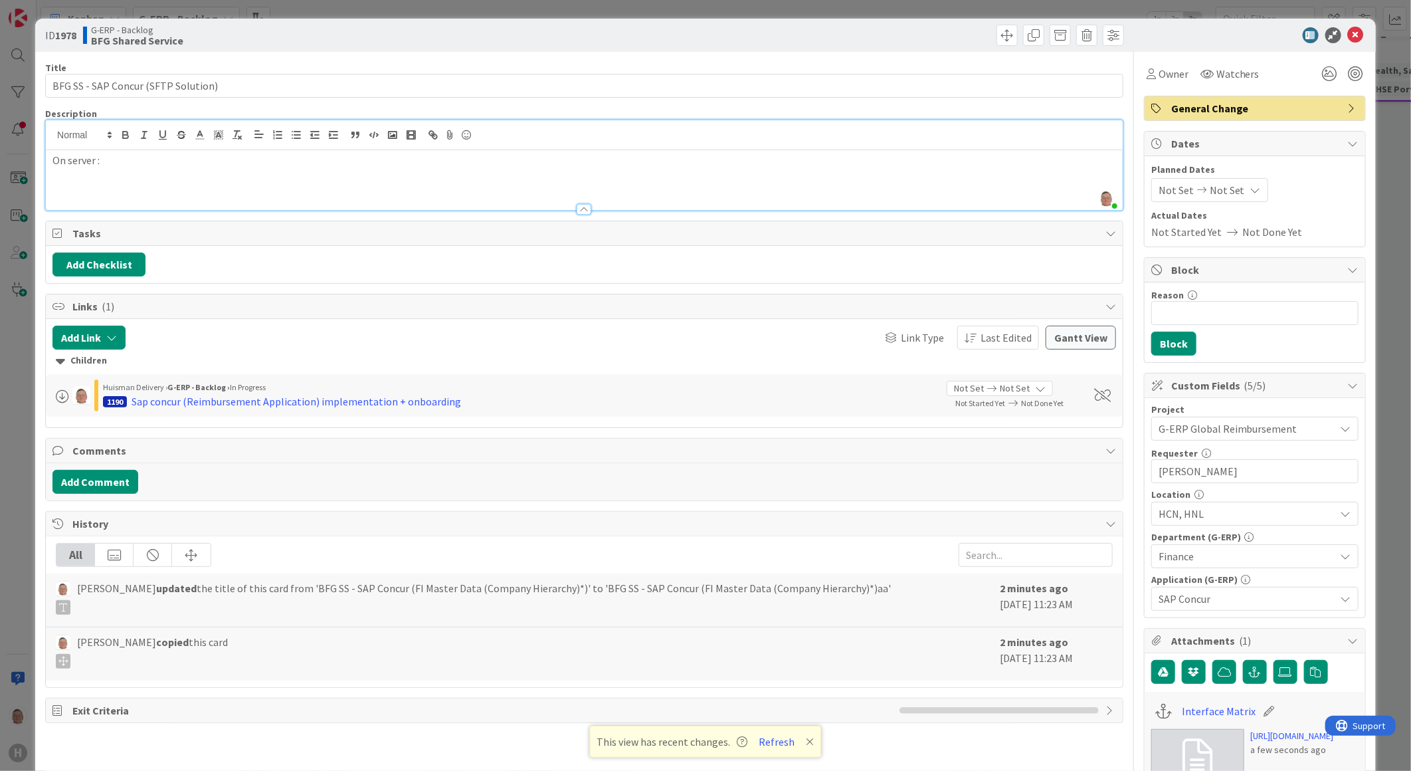
click at [175, 155] on p "On server :" at bounding box center [584, 160] width 1064 height 15
type textarea "x"
click at [114, 268] on button "Add Checklist" at bounding box center [98, 264] width 93 height 24
type input "Checklist"
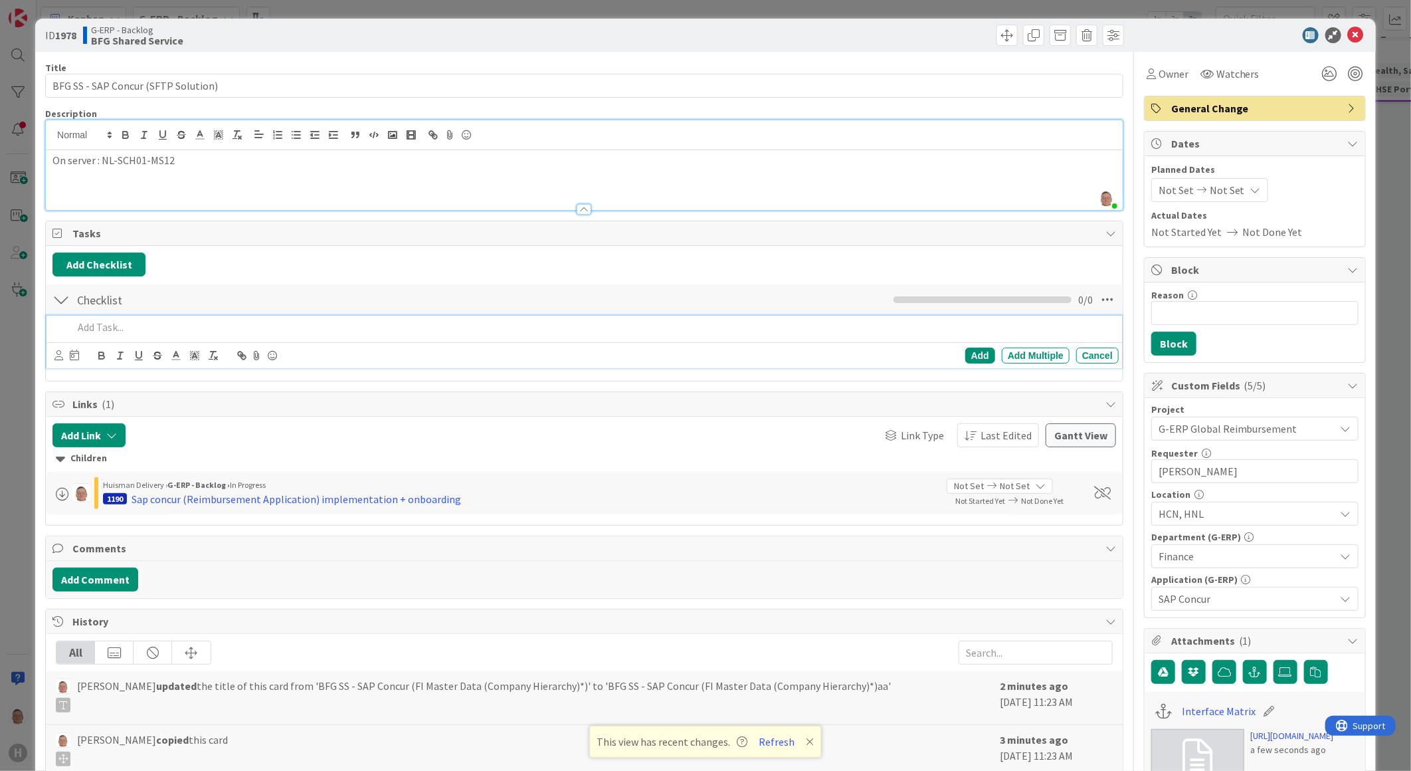
type textarea "x"
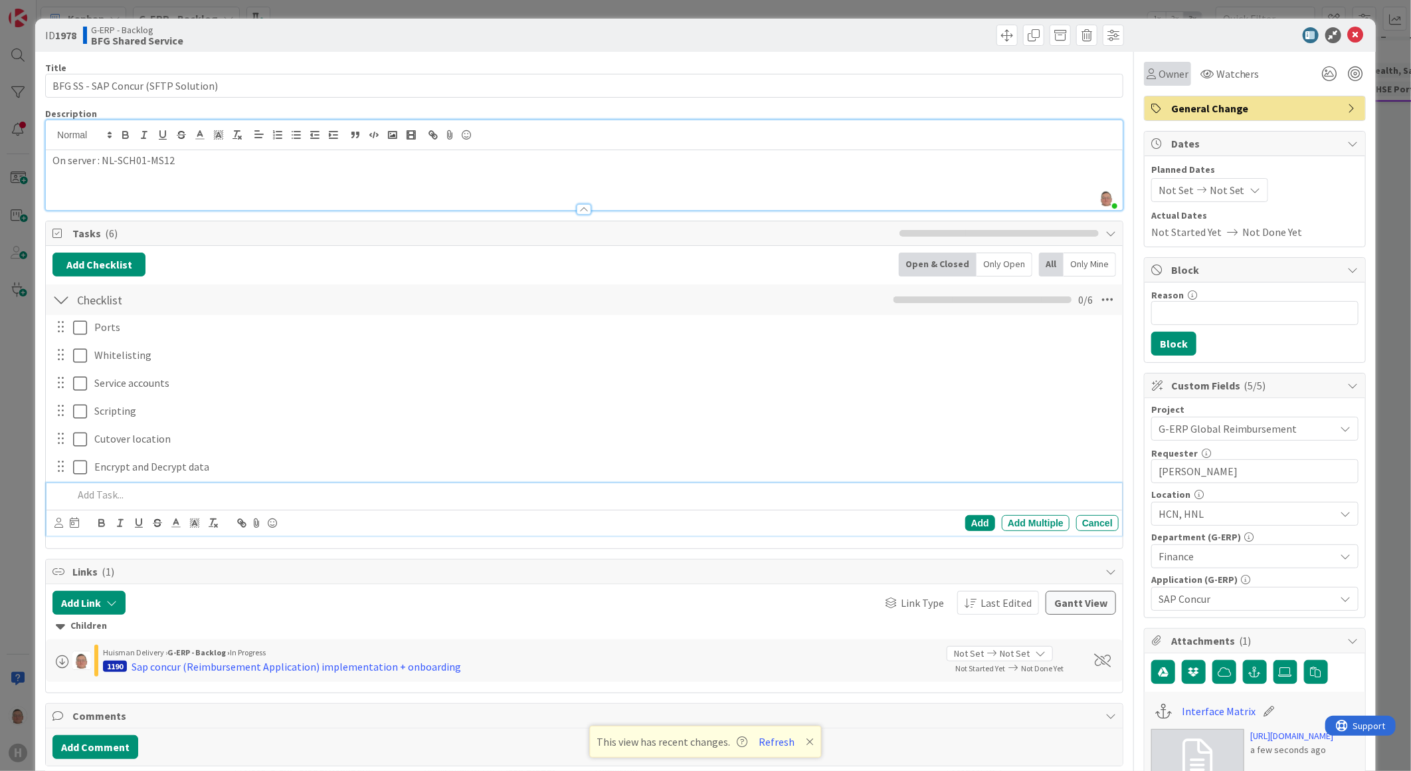
click at [1160, 73] on span "Owner" at bounding box center [1174, 74] width 30 height 16
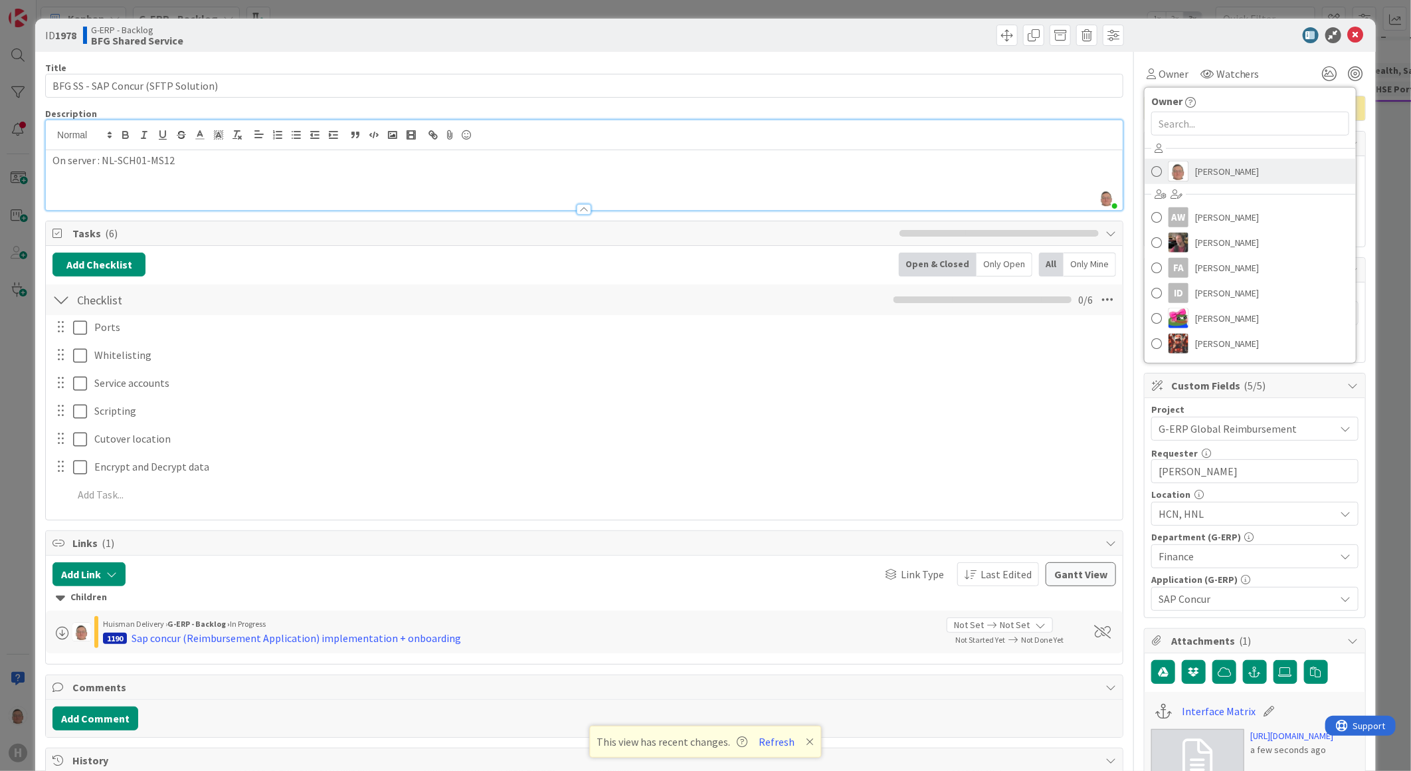
click at [1181, 168] on link "[PERSON_NAME]" at bounding box center [1250, 171] width 211 height 25
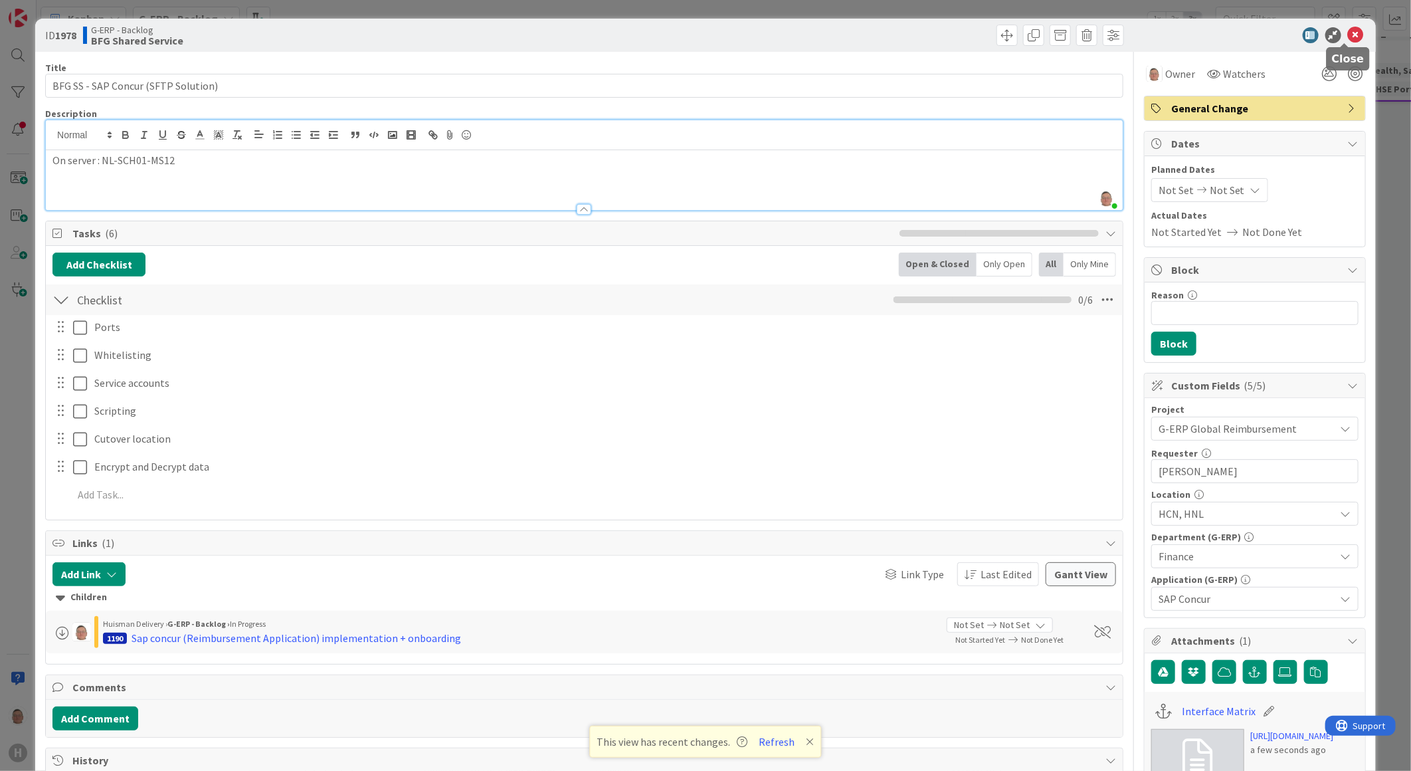
click at [1348, 34] on icon at bounding box center [1356, 35] width 16 height 16
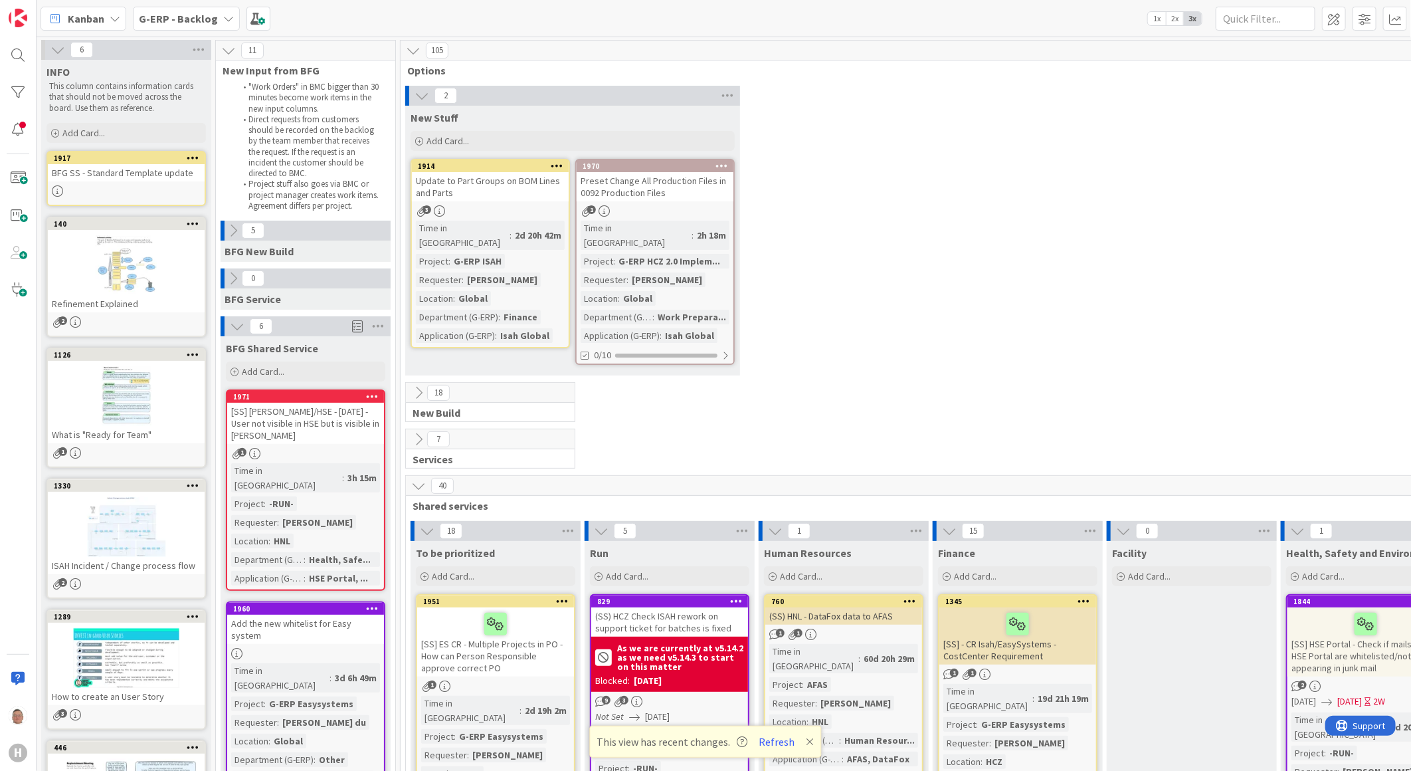
type textarea "x"
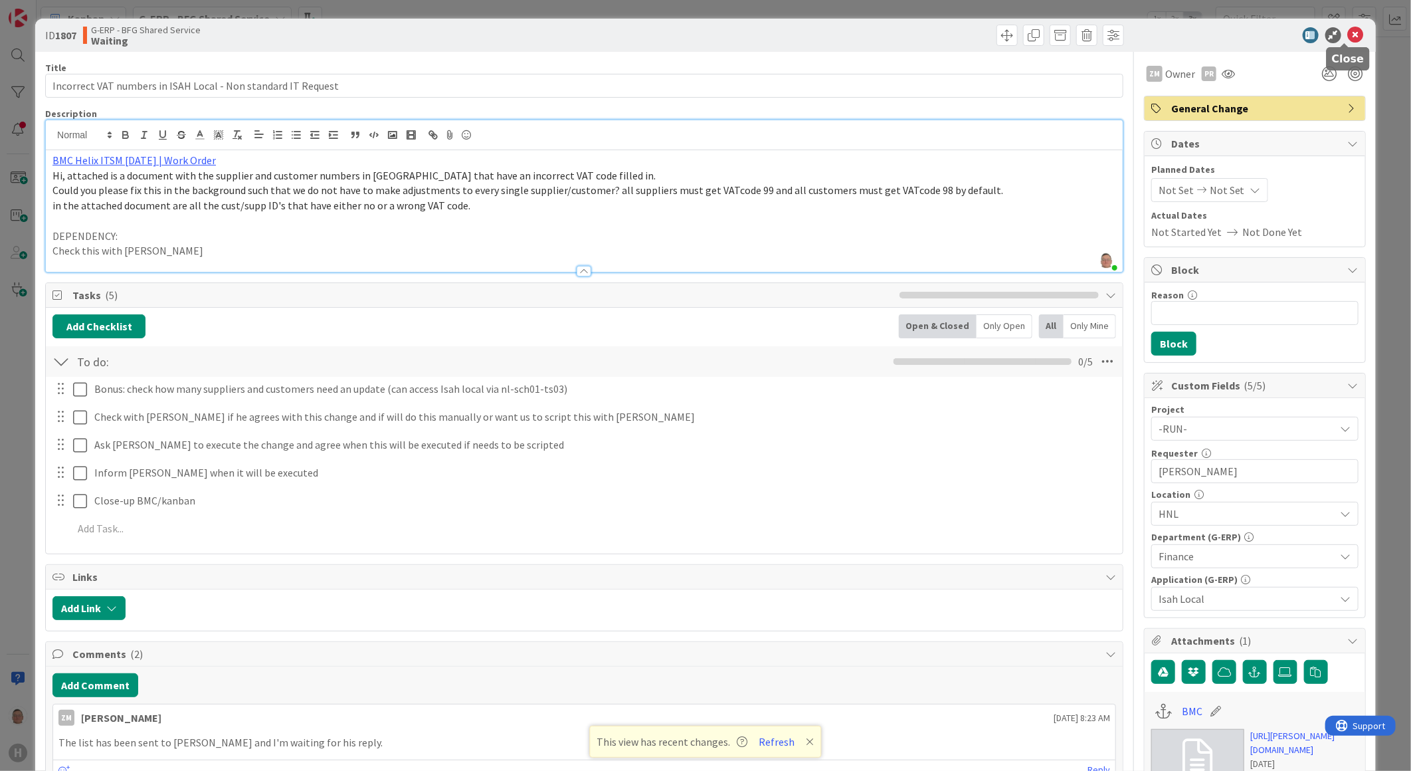
click at [1348, 30] on icon at bounding box center [1356, 35] width 16 height 16
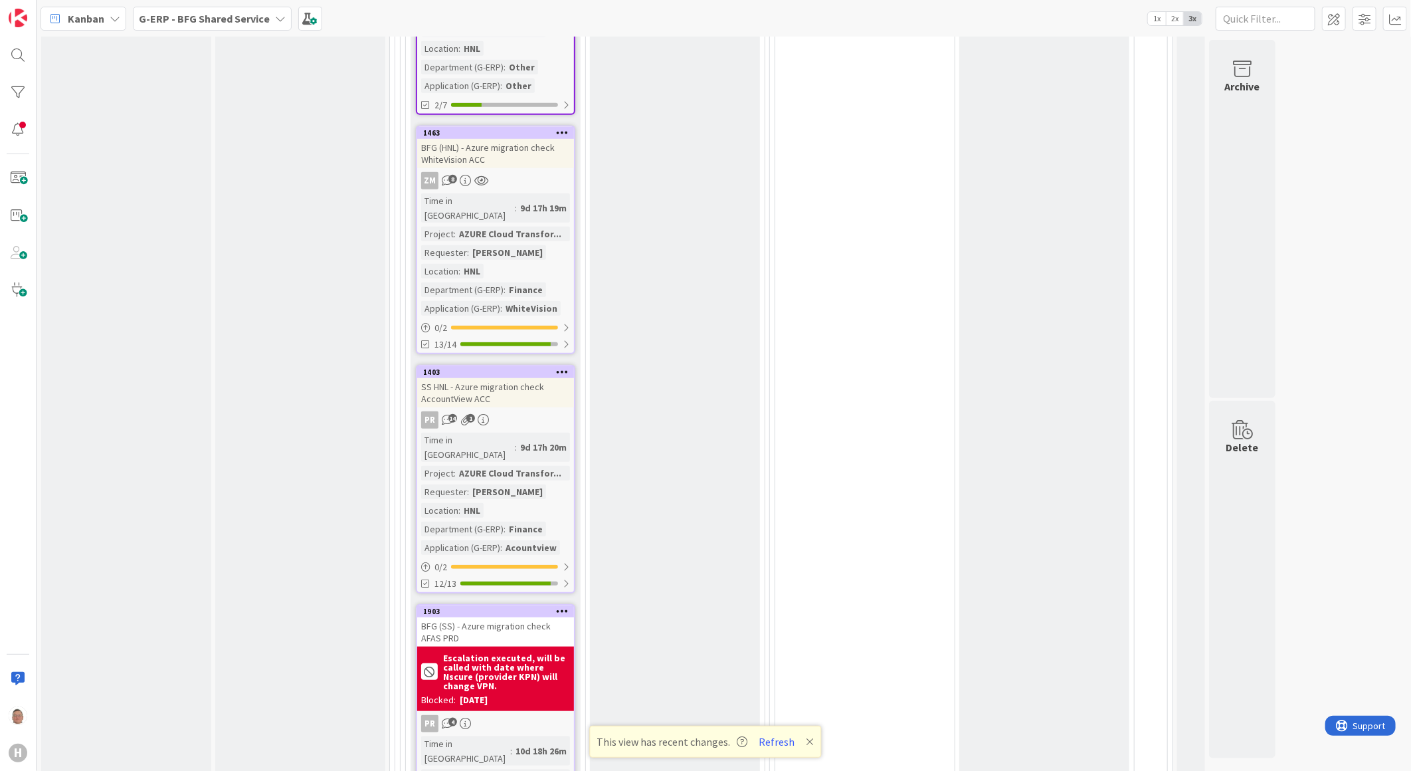
scroll to position [3691, 0]
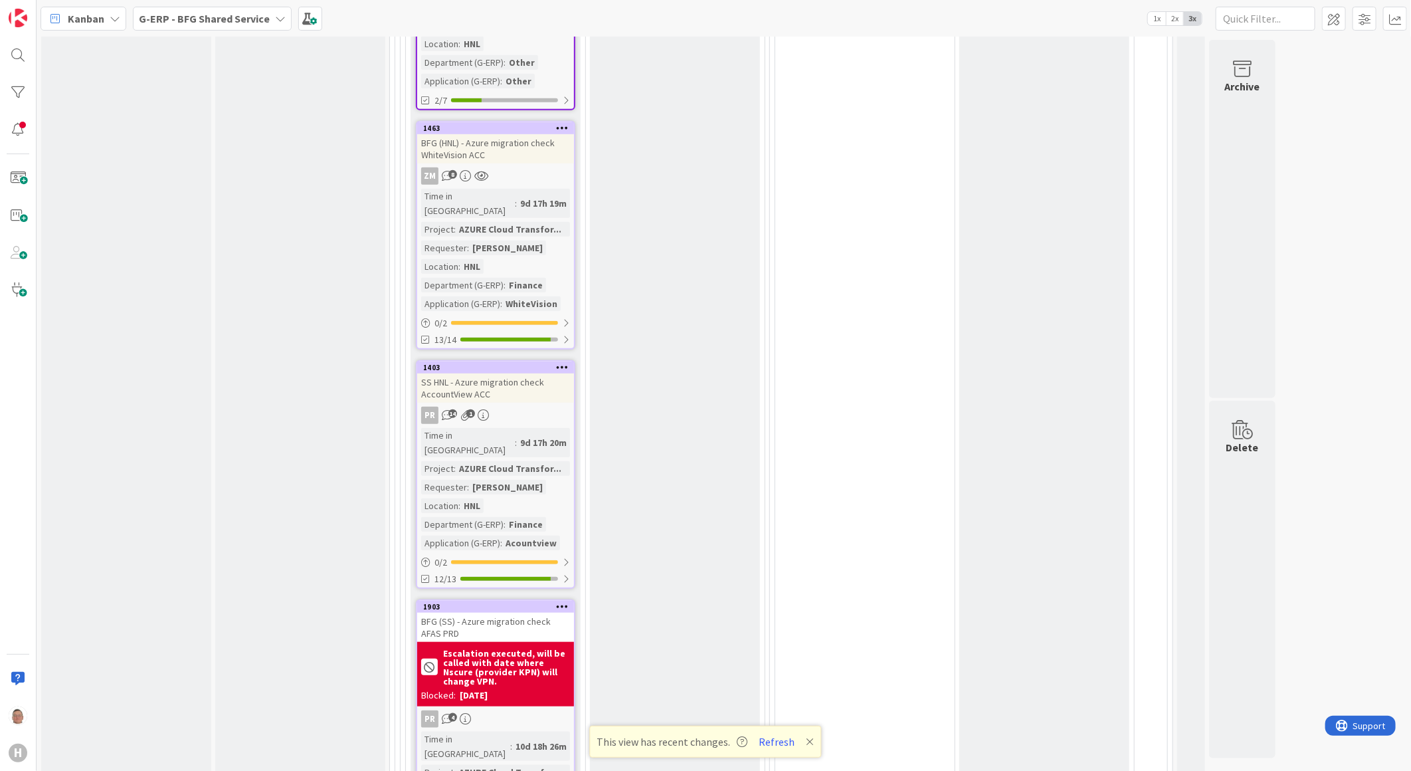
click at [503, 613] on div "BFG (SS) - Azure migration check AFAS PRD" at bounding box center [495, 627] width 157 height 29
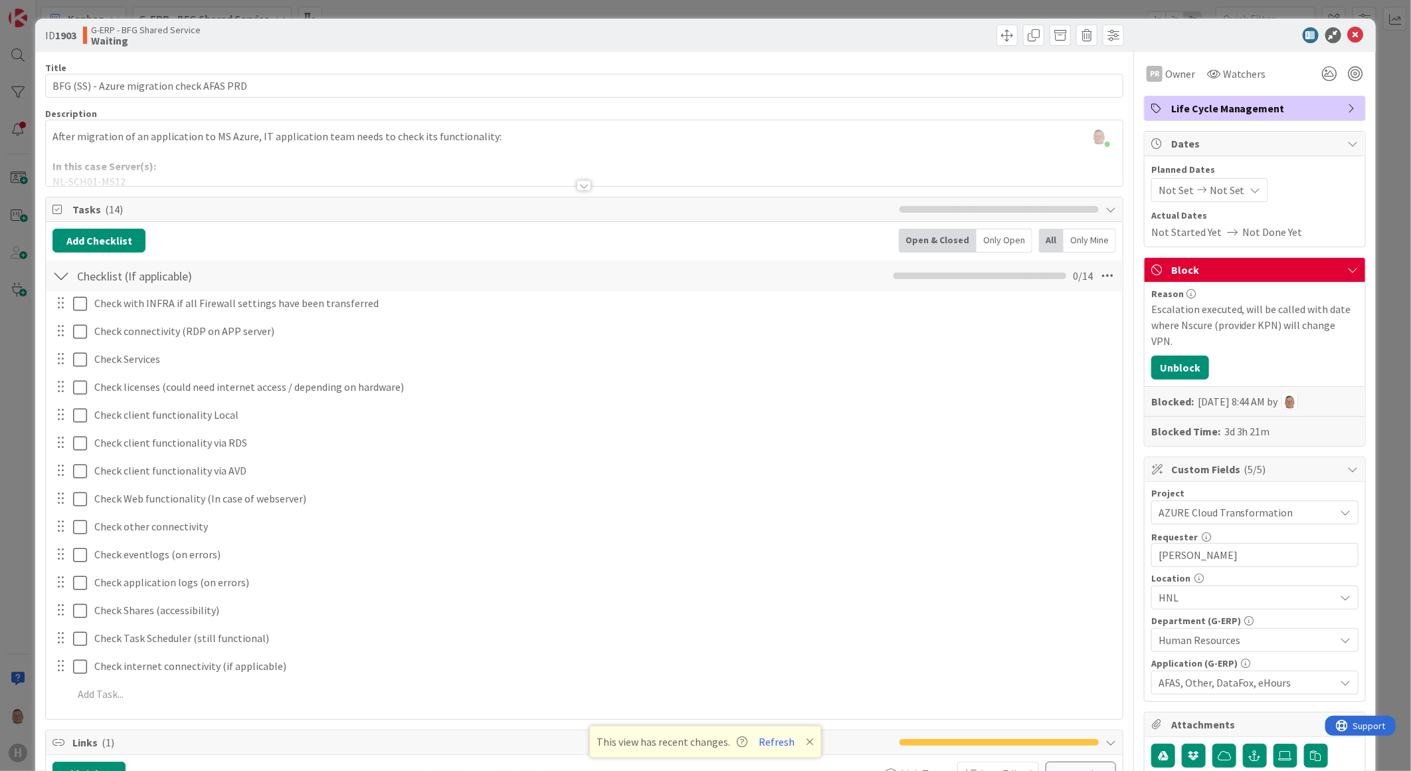
scroll to position [590, 0]
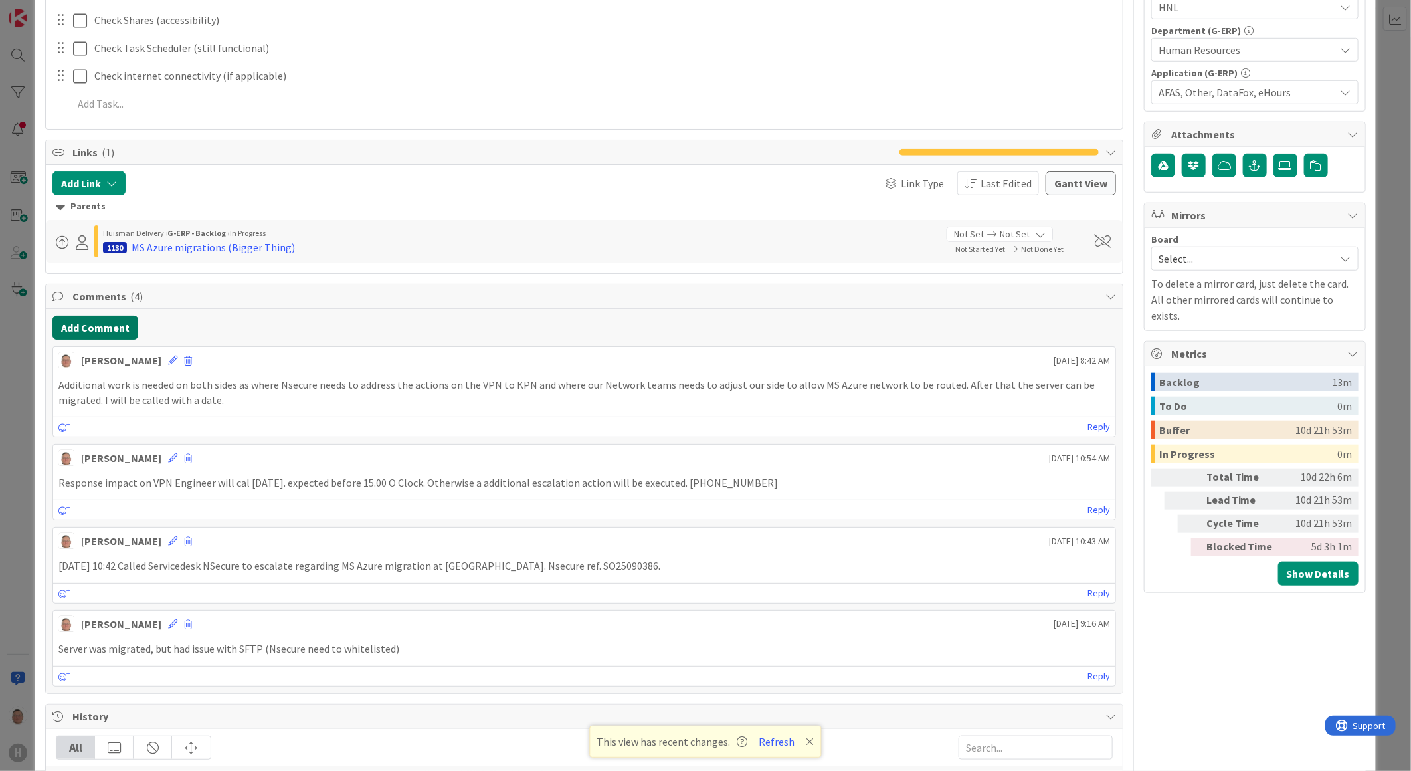
click at [98, 321] on button "Add Comment" at bounding box center [95, 328] width 86 height 24
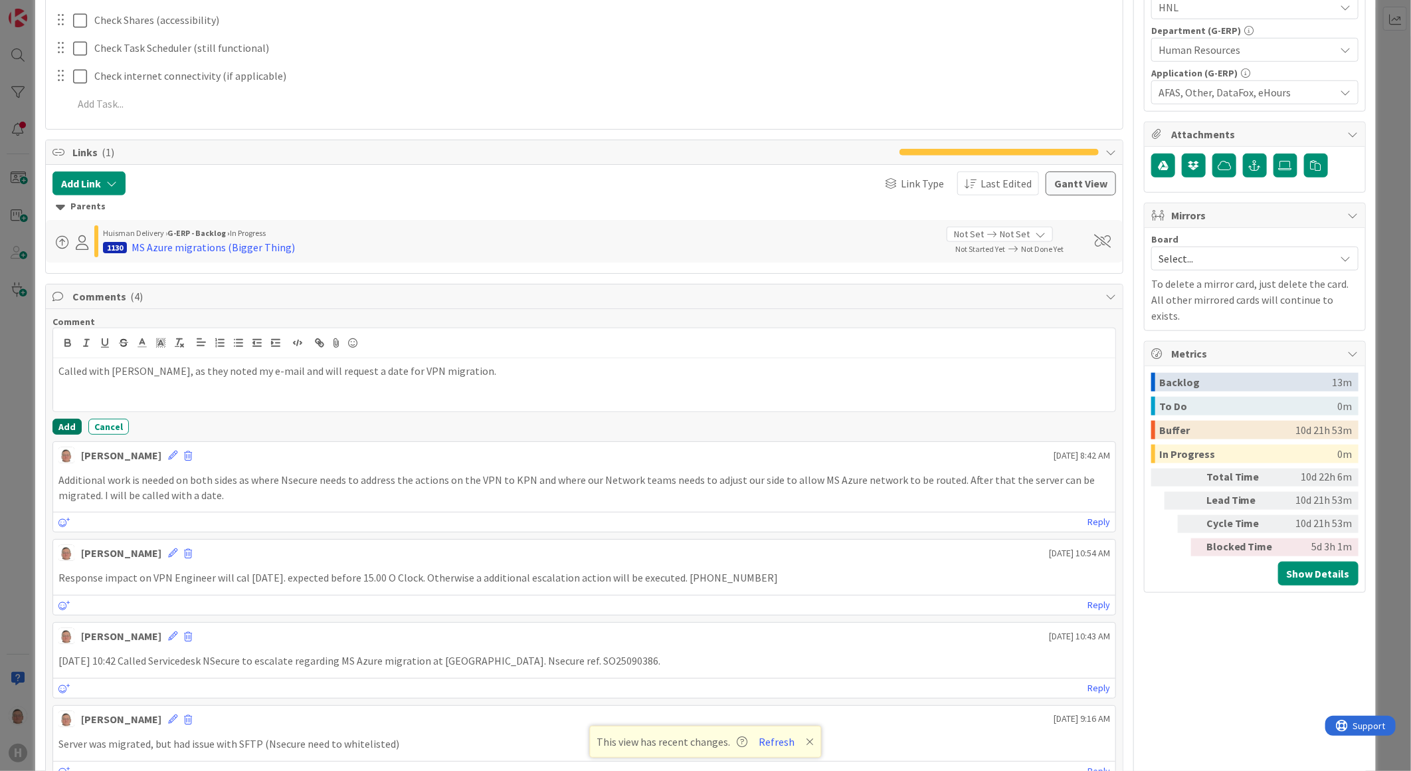
click at [64, 429] on button "Add" at bounding box center [66, 427] width 29 height 16
